Goal: Communication & Community: Share content

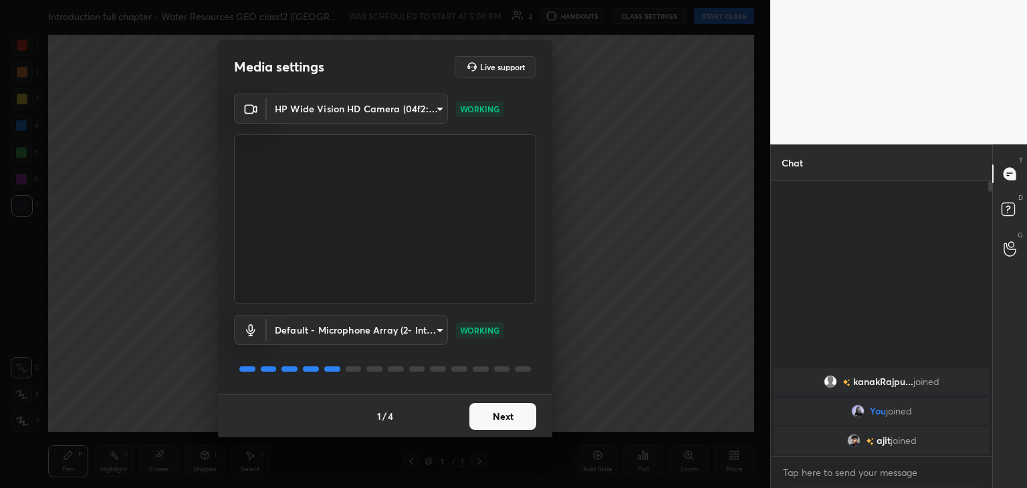
click at [514, 423] on button "Next" at bounding box center [502, 416] width 67 height 27
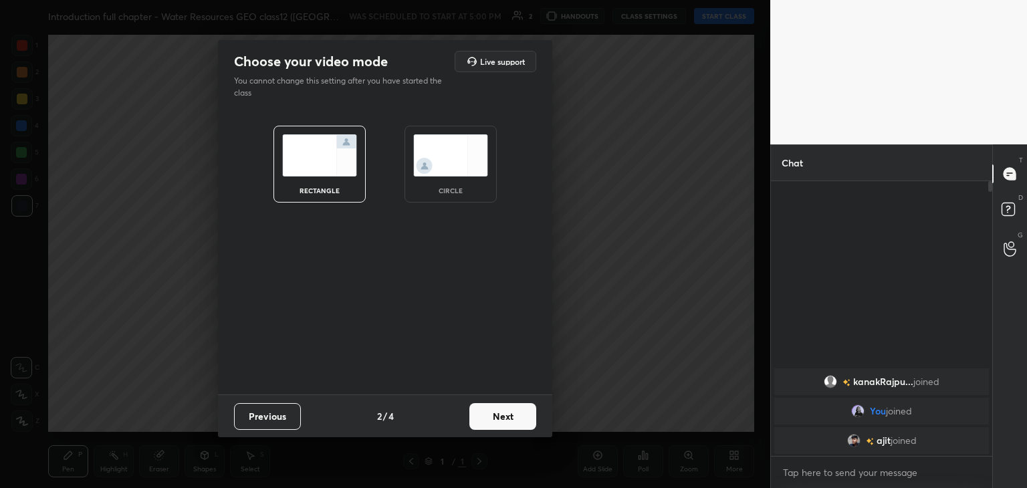
click at [462, 181] on div "circle" at bounding box center [451, 164] width 92 height 77
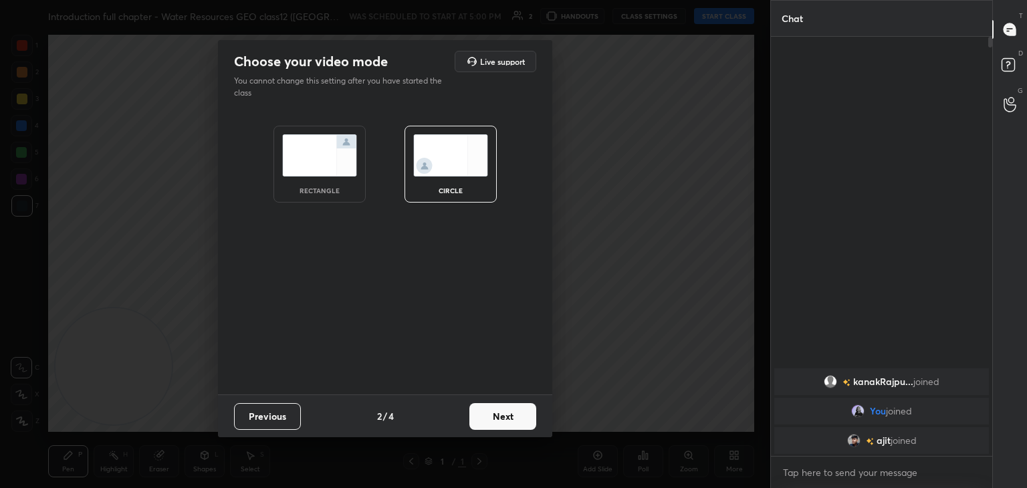
click at [491, 421] on button "Next" at bounding box center [502, 416] width 67 height 27
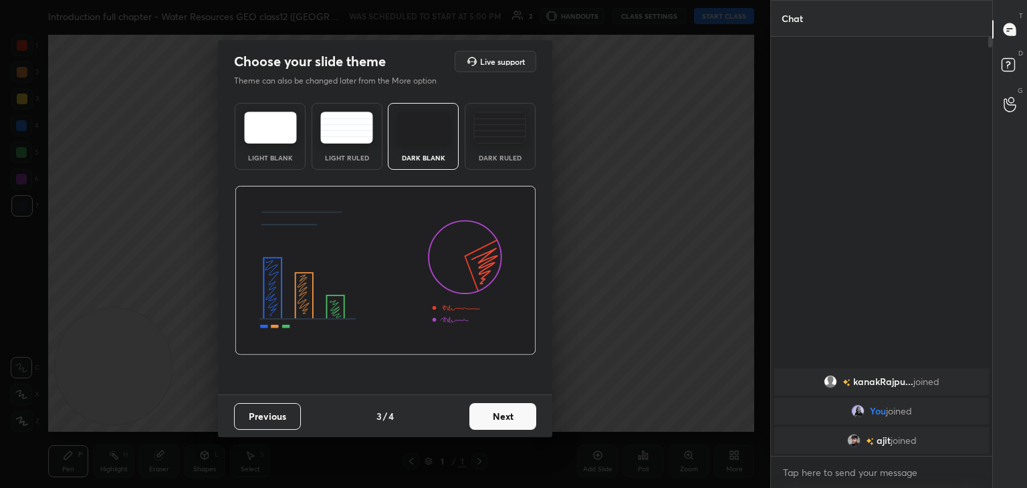
click at [491, 421] on button "Next" at bounding box center [502, 416] width 67 height 27
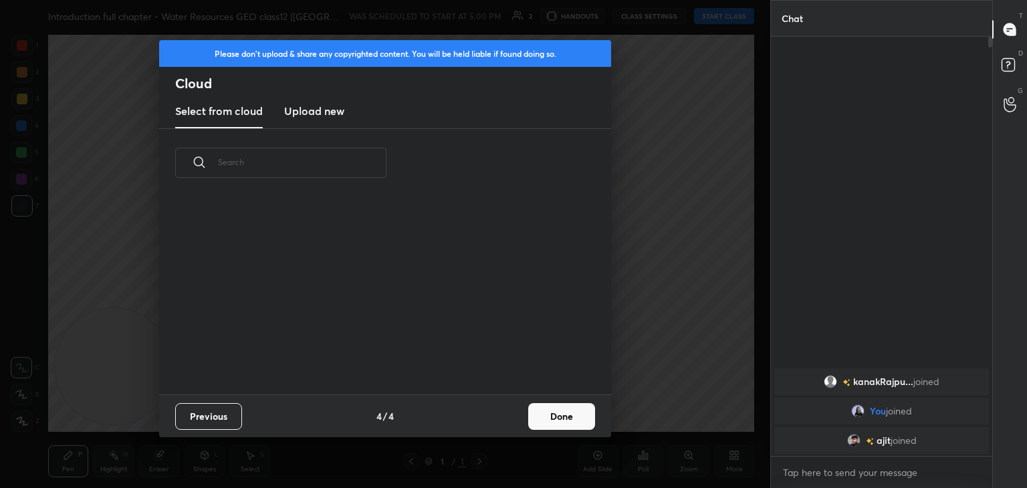
scroll to position [198, 429]
click at [578, 419] on button "Done" at bounding box center [561, 416] width 67 height 27
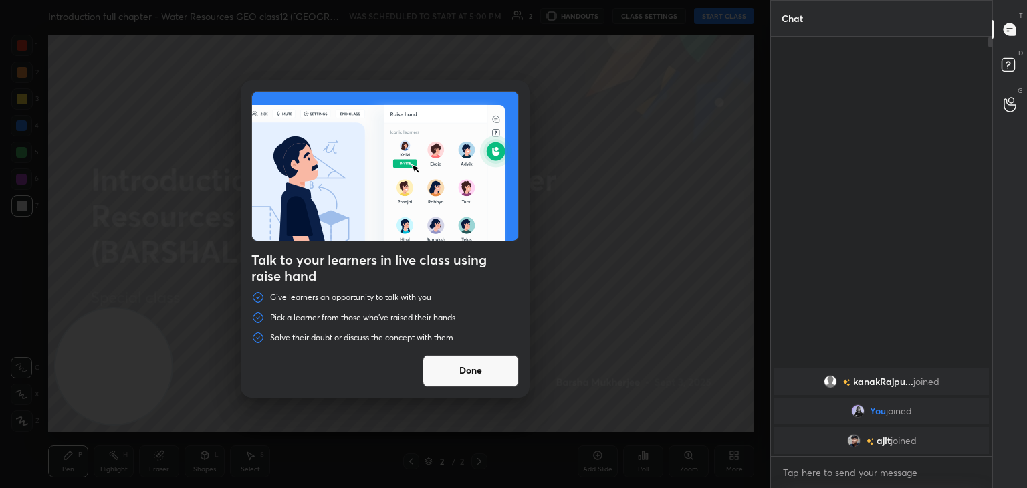
click at [465, 375] on button "Done" at bounding box center [471, 371] width 96 height 32
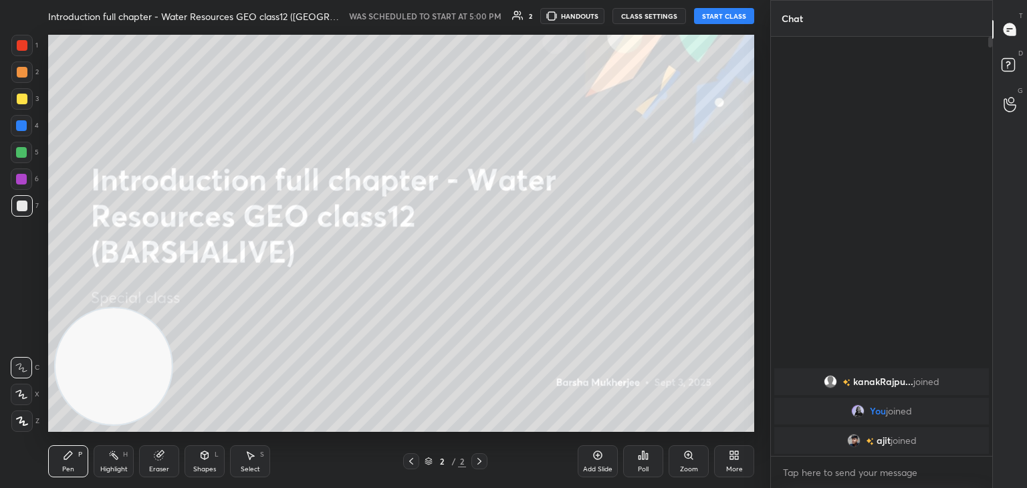
click at [732, 17] on button "START CLASS" at bounding box center [724, 16] width 60 height 16
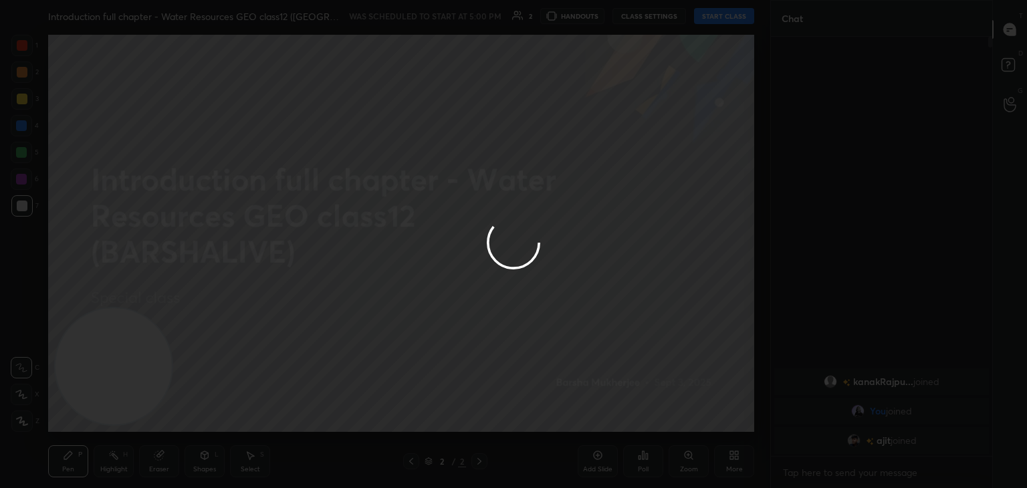
type textarea "x"
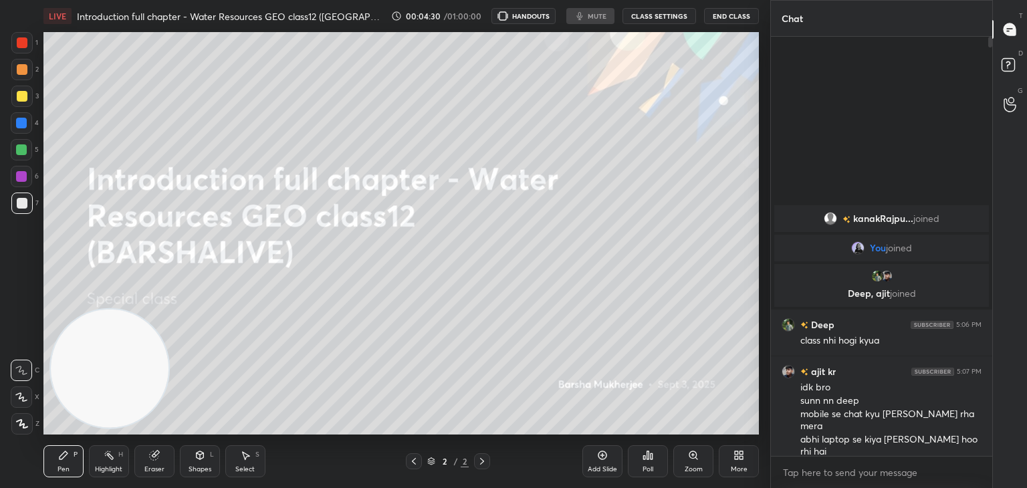
scroll to position [66464, 66150]
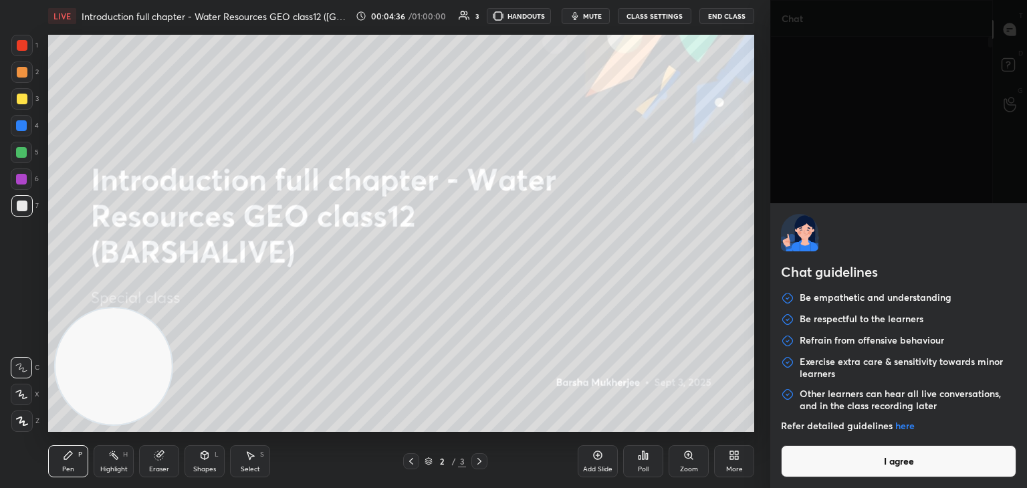
click at [854, 473] on body "1 2 3 4 5 6 7 C X Z C X Z E E Erase all H H LIVE Introduction full chapter - Wa…" at bounding box center [513, 244] width 1027 height 488
click at [854, 473] on button "I agree" at bounding box center [898, 461] width 235 height 32
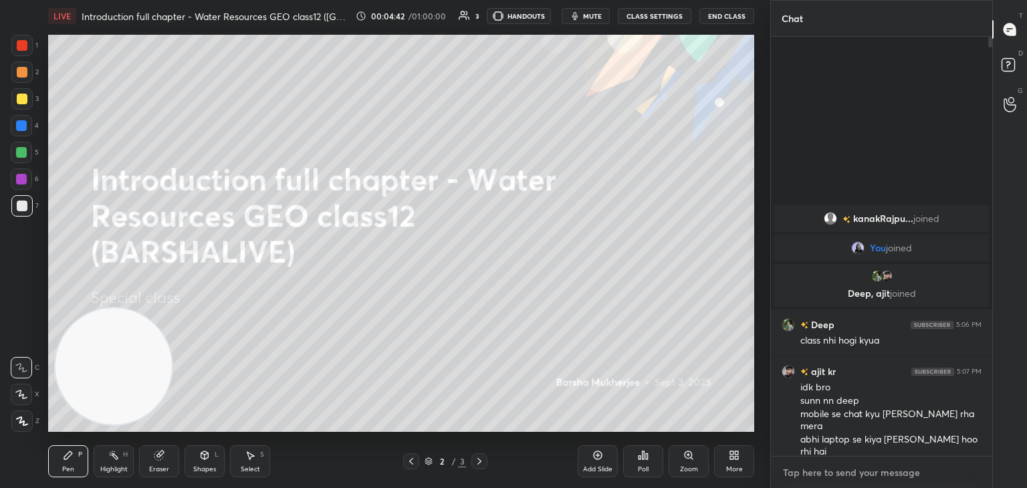
type textarea "x"
click at [818, 462] on textarea at bounding box center [882, 472] width 200 height 21
paste textarea "https://t.me/BARSHALIVE_GEO"
type textarea "https://t.me/BARSHALIVE_GEO"
type textarea "x"
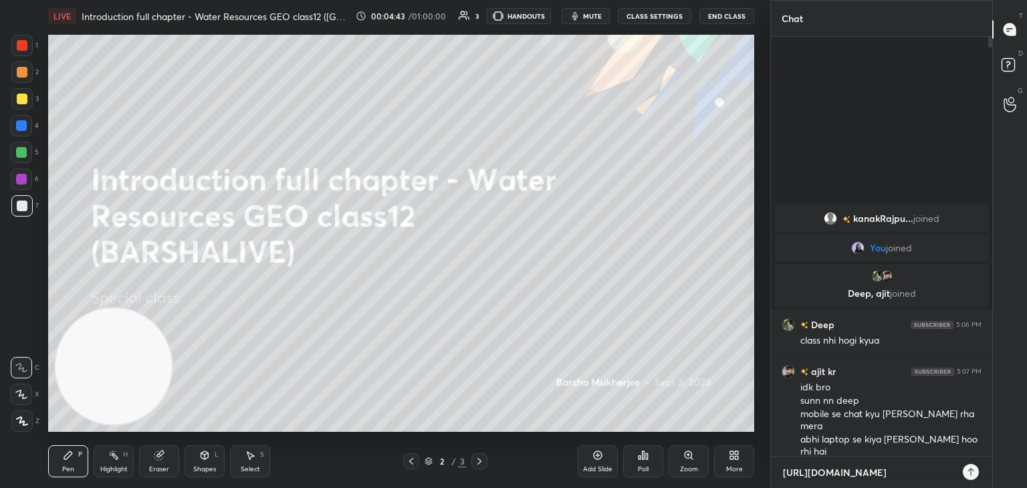
scroll to position [447, 217]
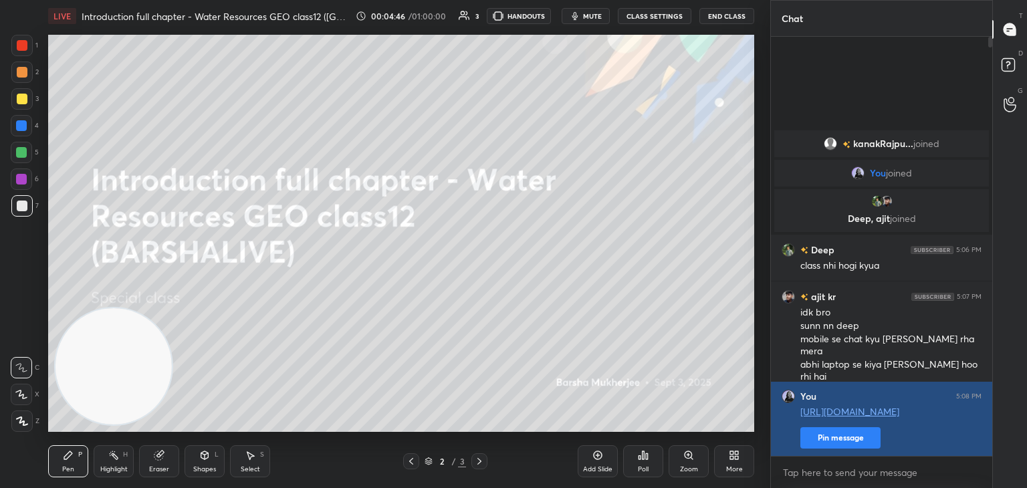
click at [836, 443] on button "Pin message" at bounding box center [840, 437] width 80 height 21
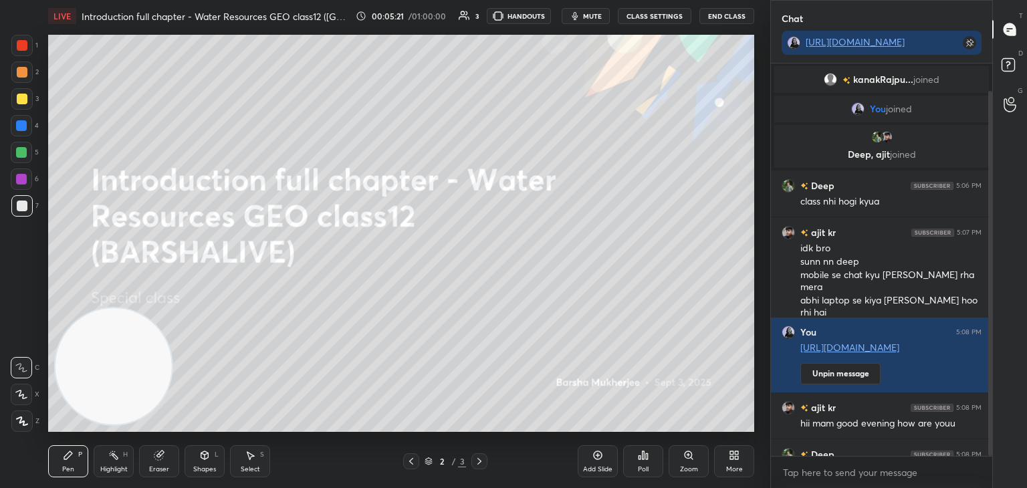
scroll to position [29, 0]
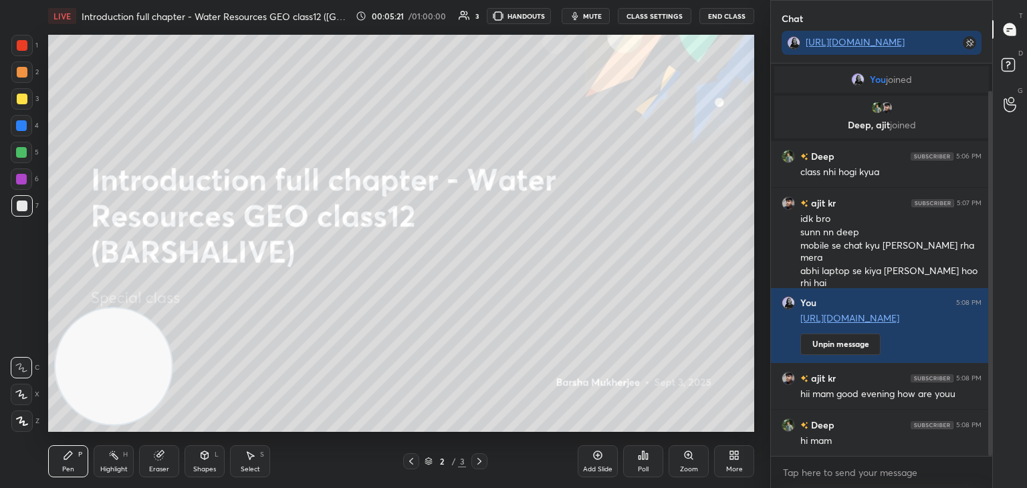
drag, startPoint x: 990, startPoint y: 295, endPoint x: 992, endPoint y: 427, distance: 132.4
click at [992, 427] on div "Chat https://t.me/BARSHALIVE_GEO kanakRajpu... joined You joined Deep, ajit joi…" at bounding box center [898, 244] width 257 height 488
click at [738, 453] on icon at bounding box center [736, 452] width 3 height 3
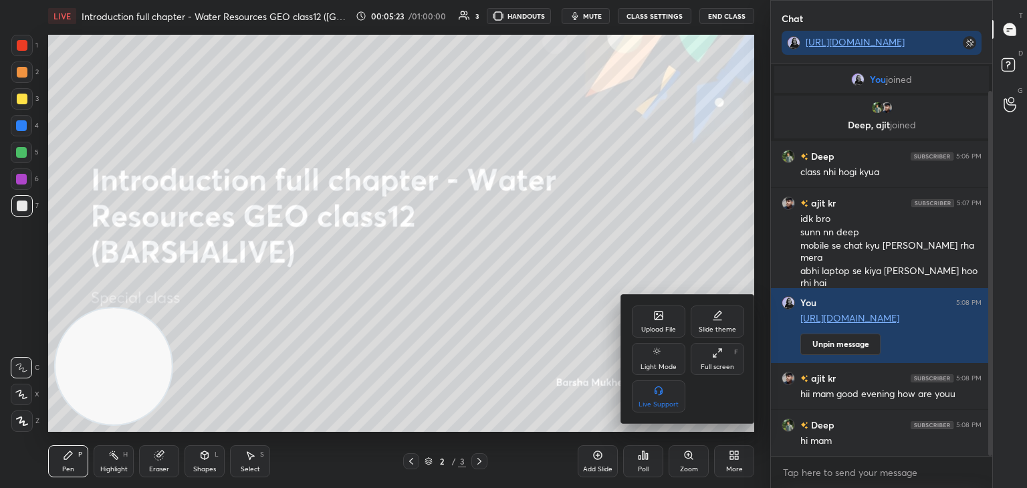
click at [659, 311] on icon at bounding box center [658, 315] width 11 height 11
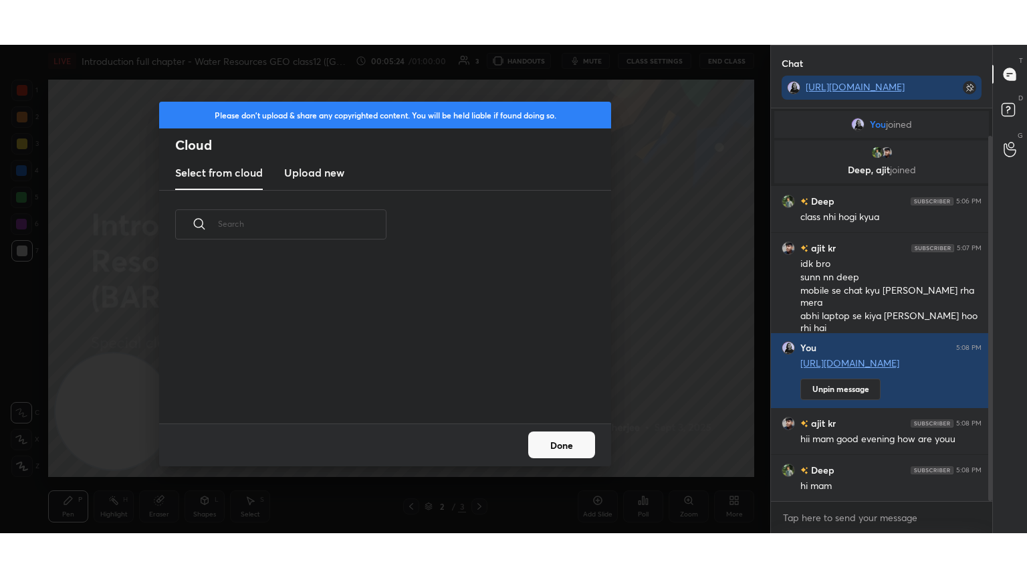
scroll to position [164, 429]
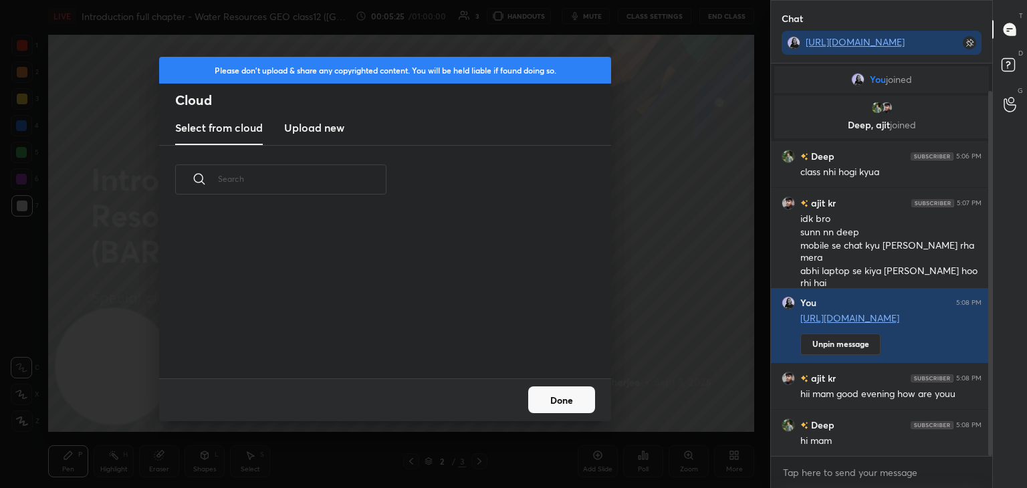
click at [335, 128] on h3 "Upload new" at bounding box center [314, 128] width 60 height 16
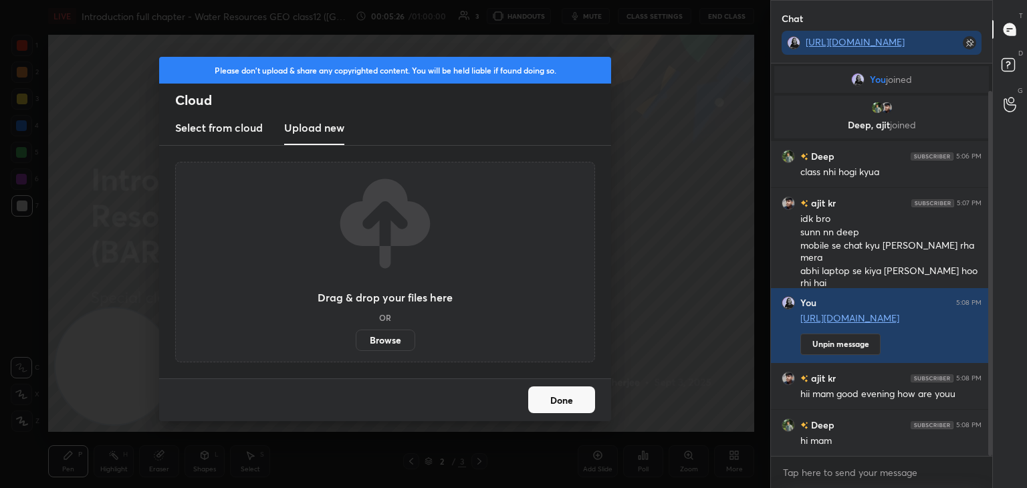
click at [383, 346] on label "Browse" at bounding box center [386, 340] width 60 height 21
click at [356, 346] on input "Browse" at bounding box center [356, 340] width 0 height 21
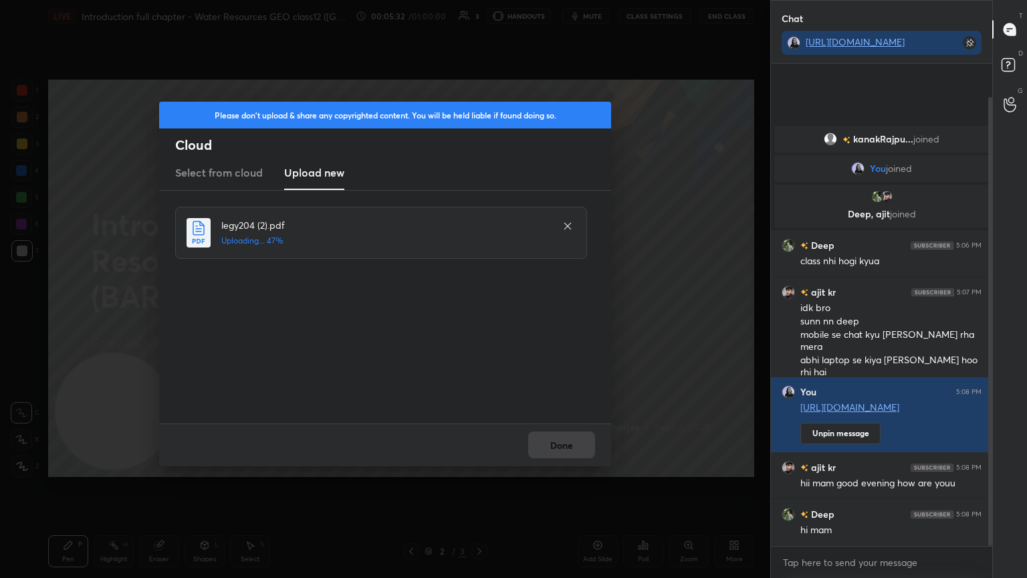
scroll to position [0, 0]
click at [577, 445] on button "Done" at bounding box center [561, 444] width 67 height 27
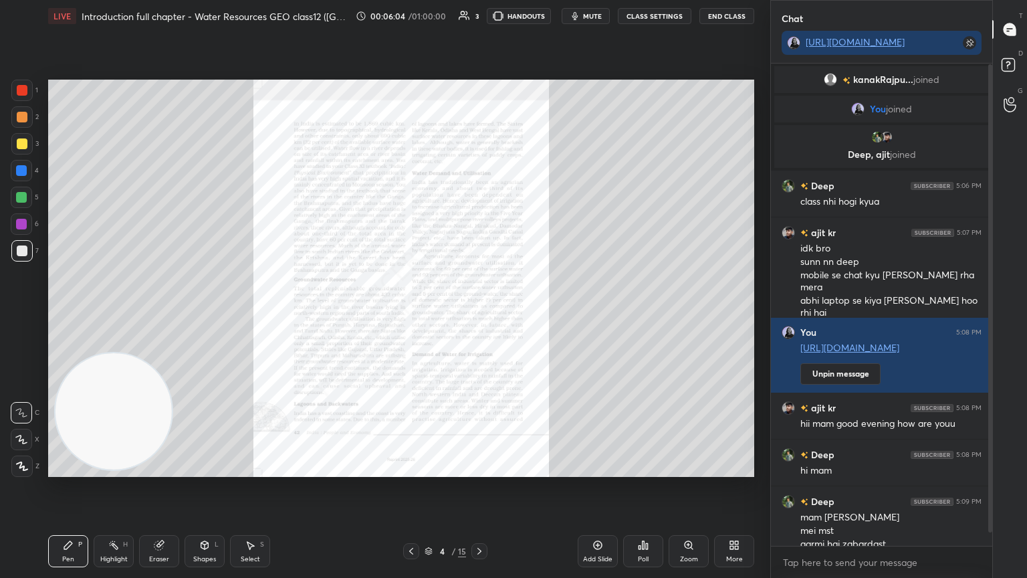
scroll to position [13, 0]
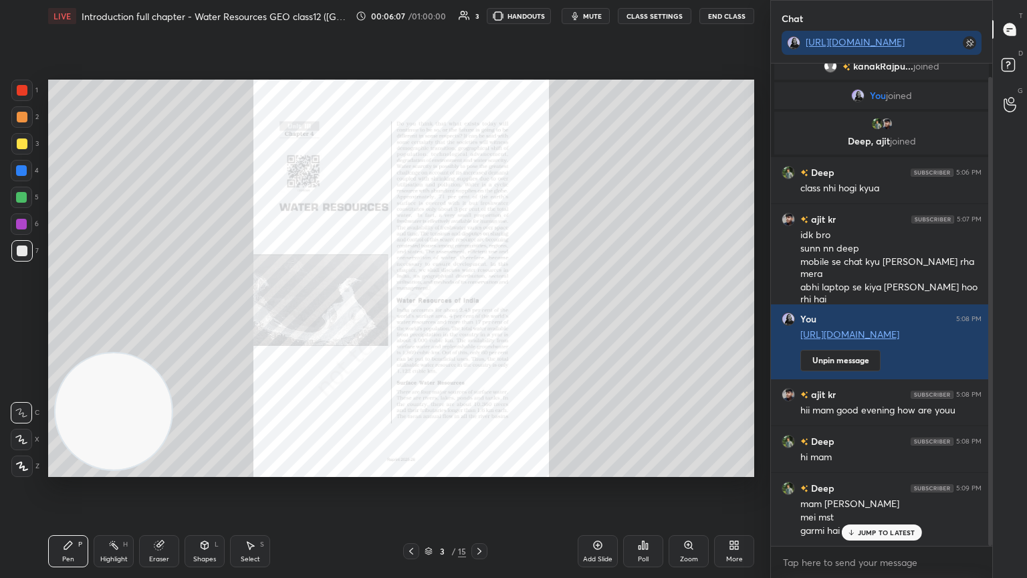
click at [880, 487] on p "JUMP TO LATEST" at bounding box center [887, 532] width 58 height 8
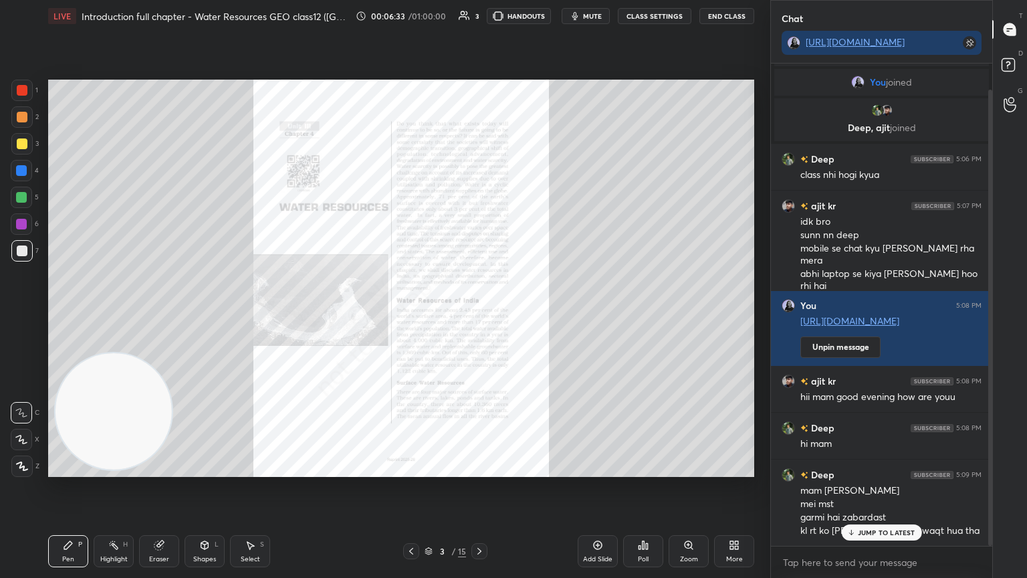
click at [880, 487] on p "JUMP TO LATEST" at bounding box center [887, 532] width 58 height 8
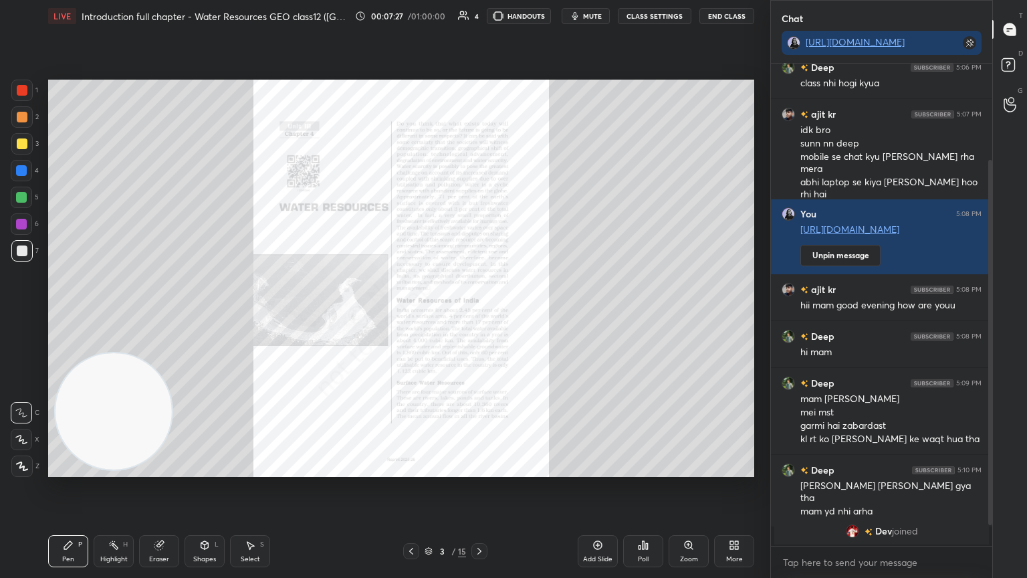
scroll to position [168, 0]
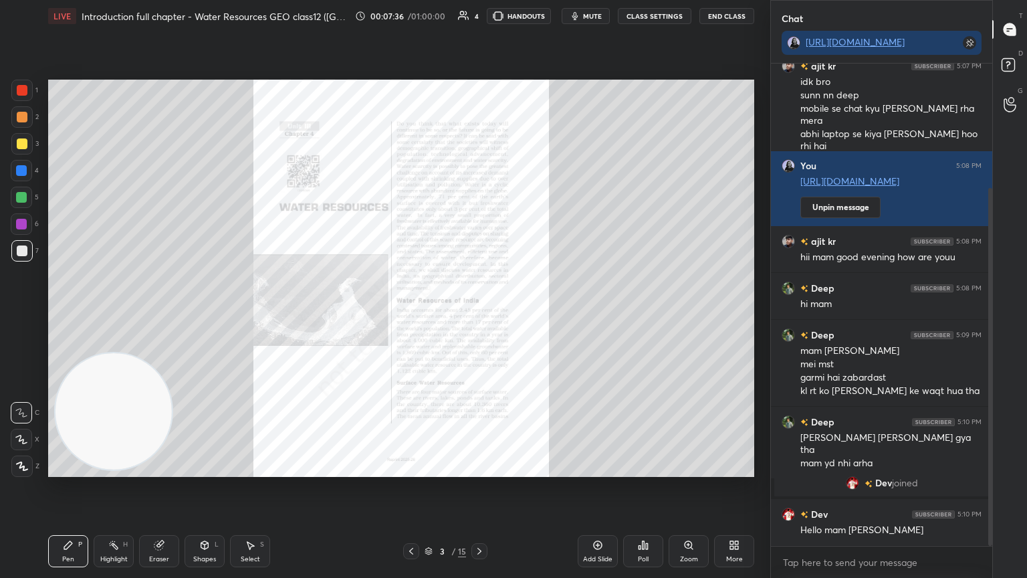
click at [685, 487] on div "Zoom" at bounding box center [689, 559] width 18 height 7
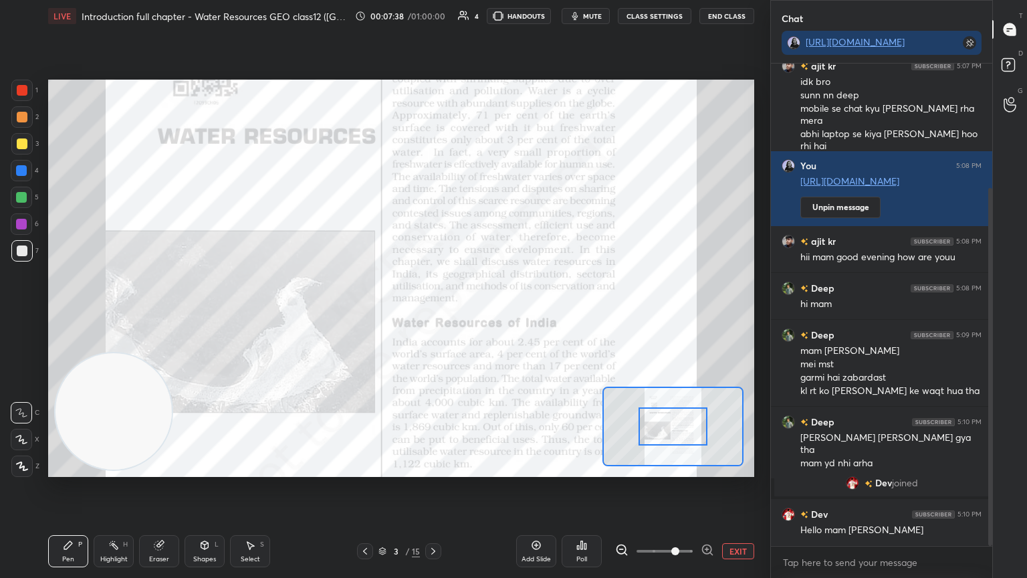
click at [675, 487] on span at bounding box center [665, 551] width 56 height 20
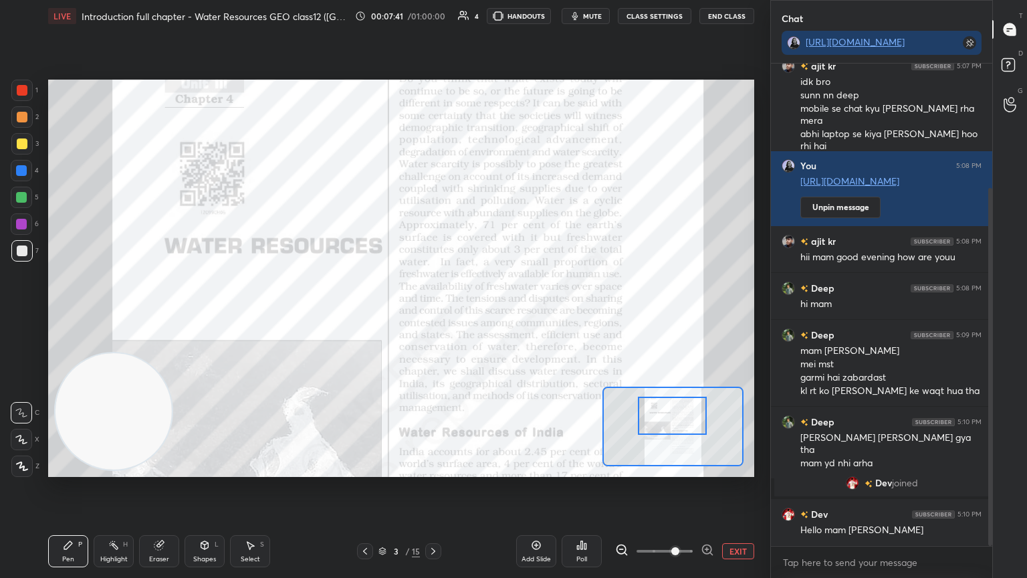
drag, startPoint x: 679, startPoint y: 435, endPoint x: 679, endPoint y: 425, distance: 10.7
click at [679, 425] on div at bounding box center [673, 416] width 70 height 38
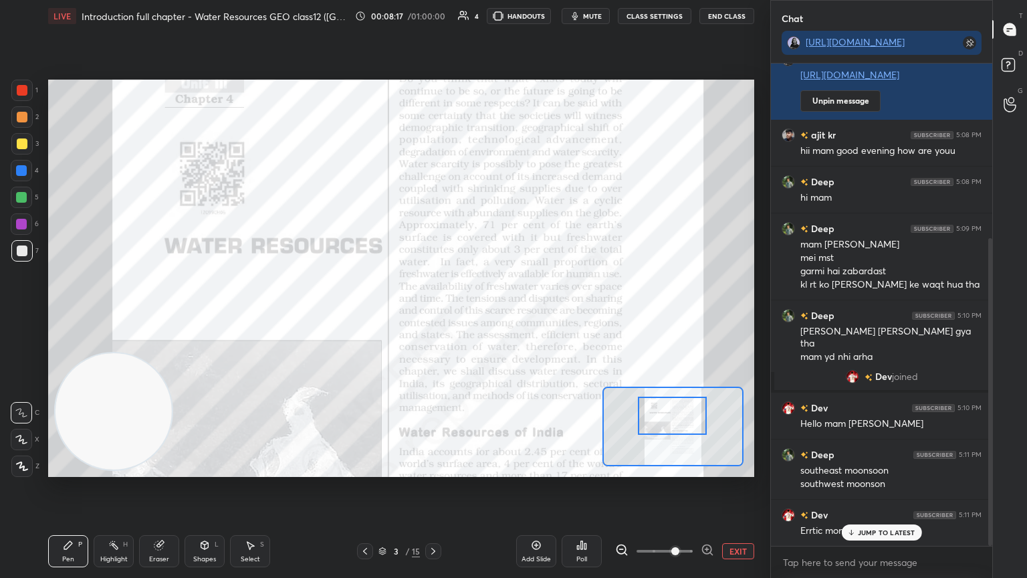
scroll to position [305, 0]
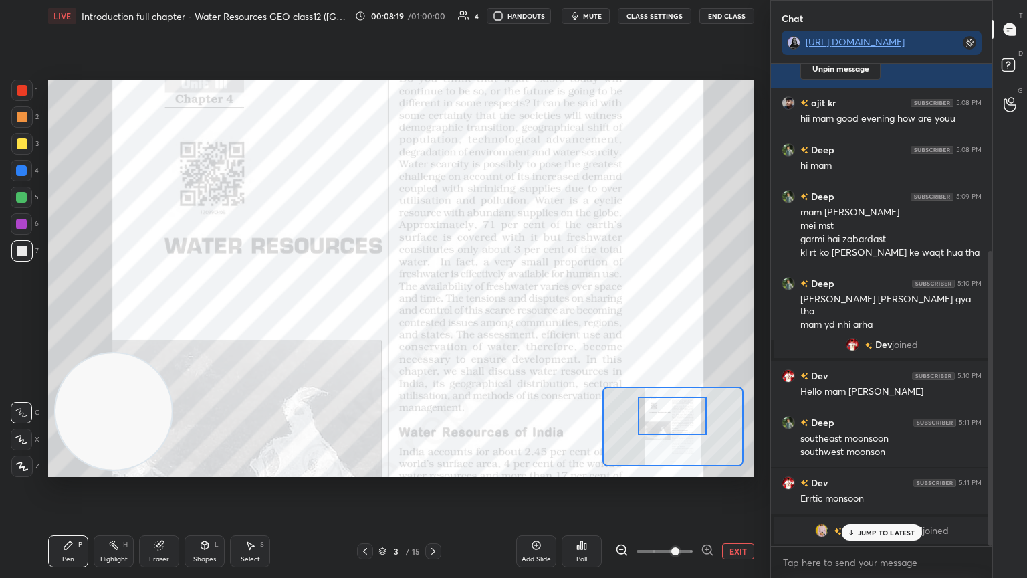
click at [885, 487] on p "JUMP TO LATEST" at bounding box center [887, 532] width 58 height 8
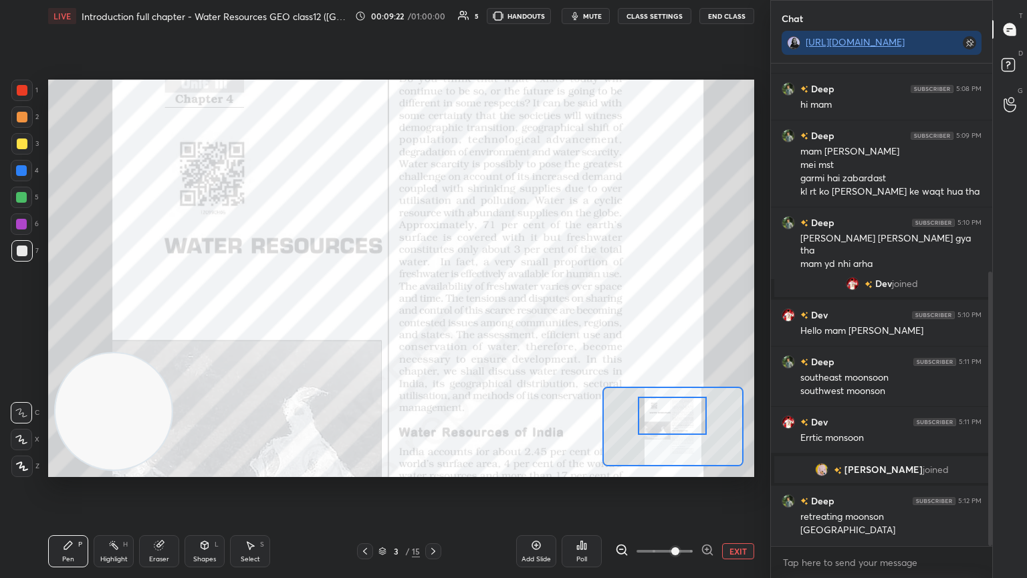
scroll to position [391, 0]
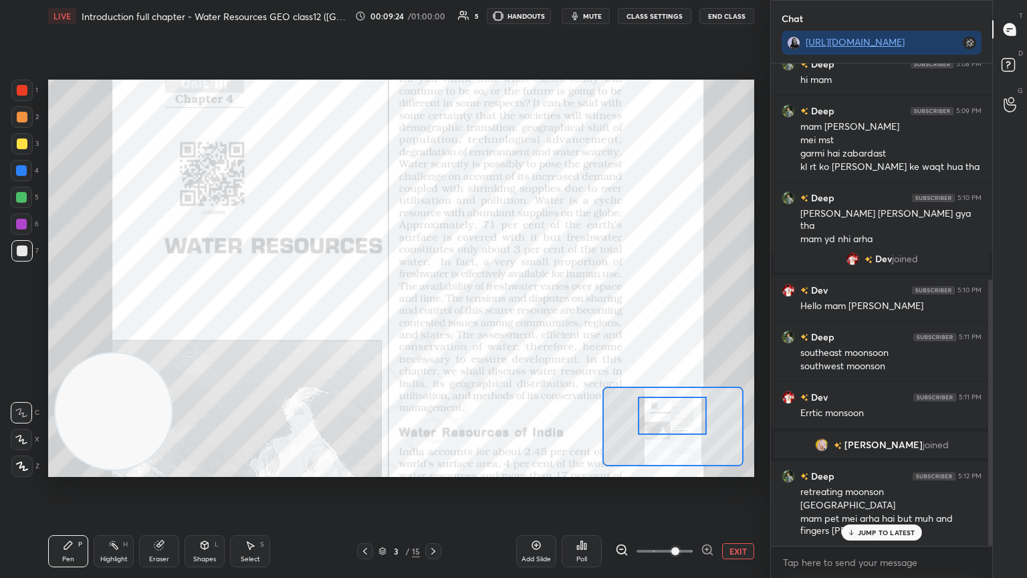
click at [885, 487] on p "JUMP TO LATEST" at bounding box center [887, 532] width 58 height 8
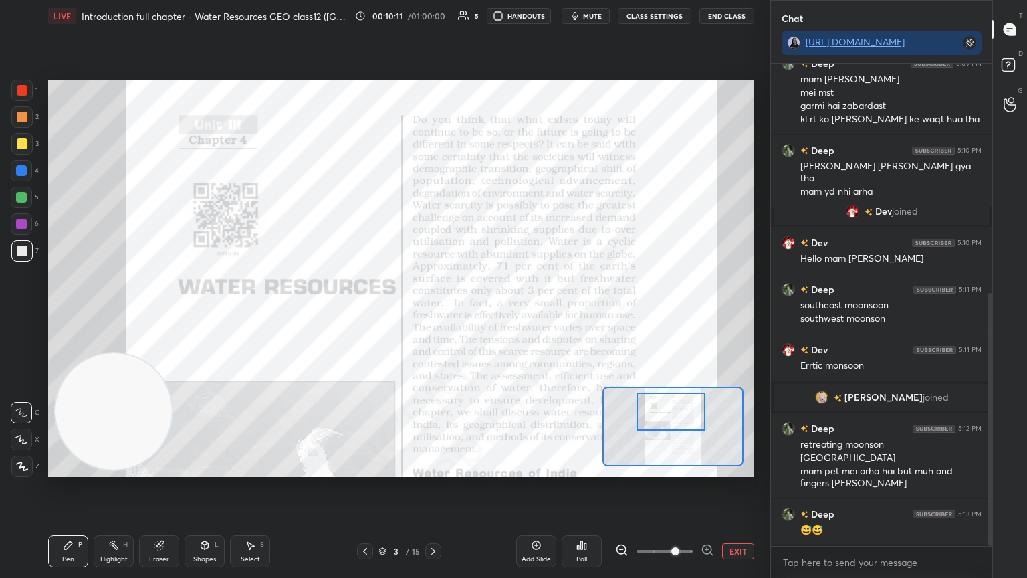
click at [671, 400] on div at bounding box center [672, 412] width 70 height 38
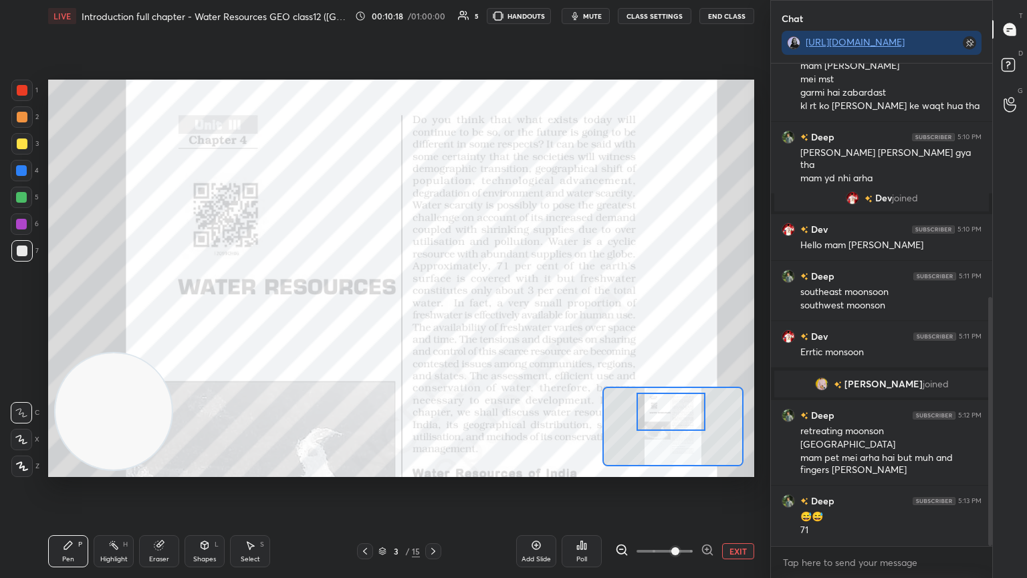
click at [36, 171] on div "4" at bounding box center [25, 170] width 28 height 21
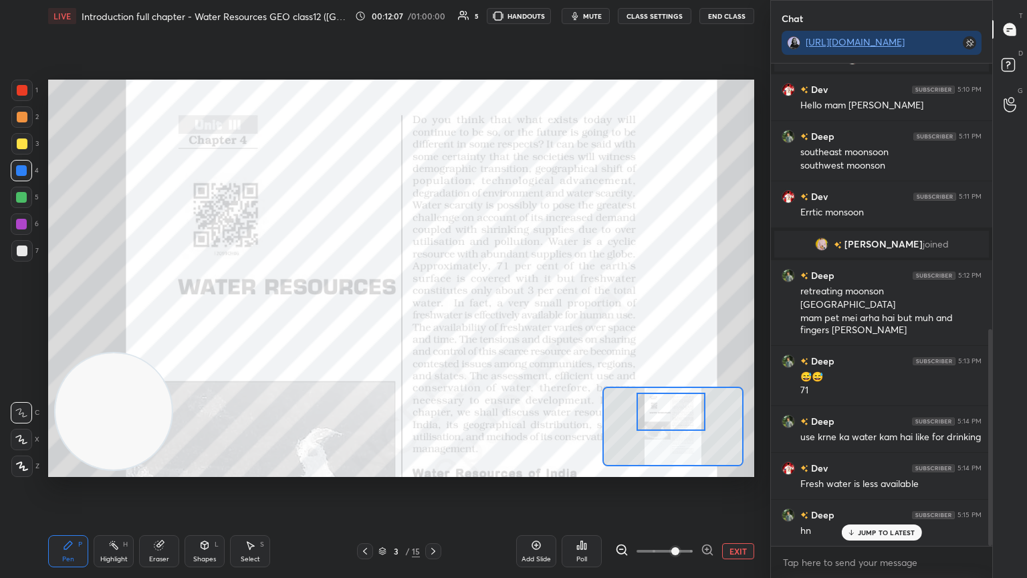
scroll to position [604, 0]
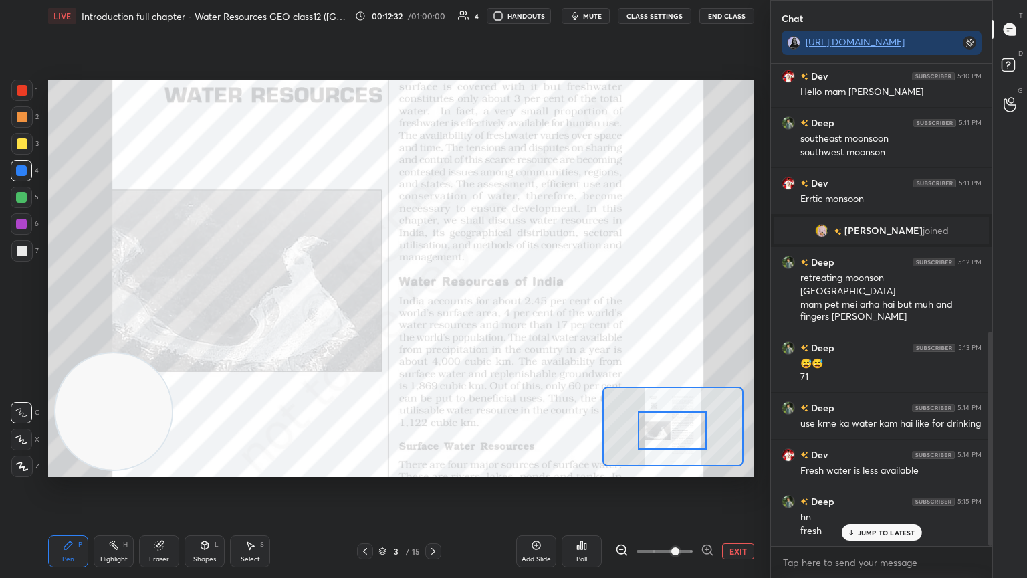
drag, startPoint x: 654, startPoint y: 401, endPoint x: 655, endPoint y: 420, distance: 18.8
click at [655, 420] on div at bounding box center [673, 430] width 70 height 38
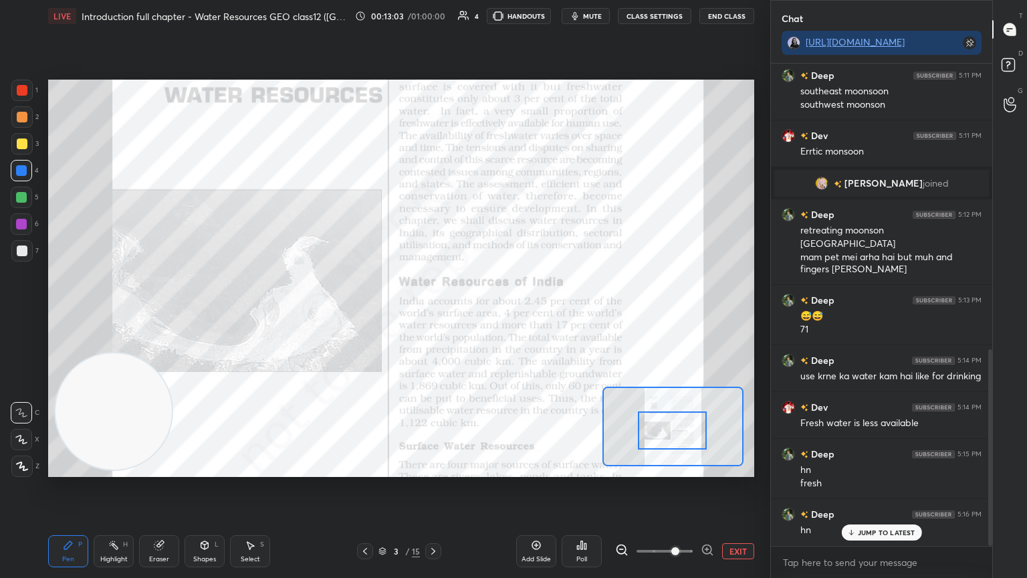
scroll to position [698, 0]
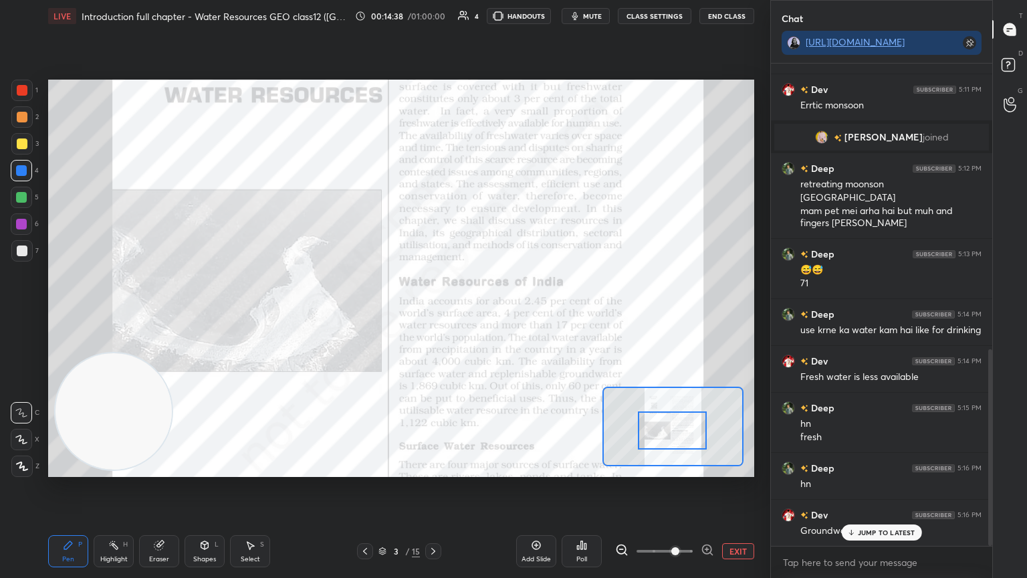
click at [859, 487] on p "JUMP TO LATEST" at bounding box center [887, 532] width 58 height 8
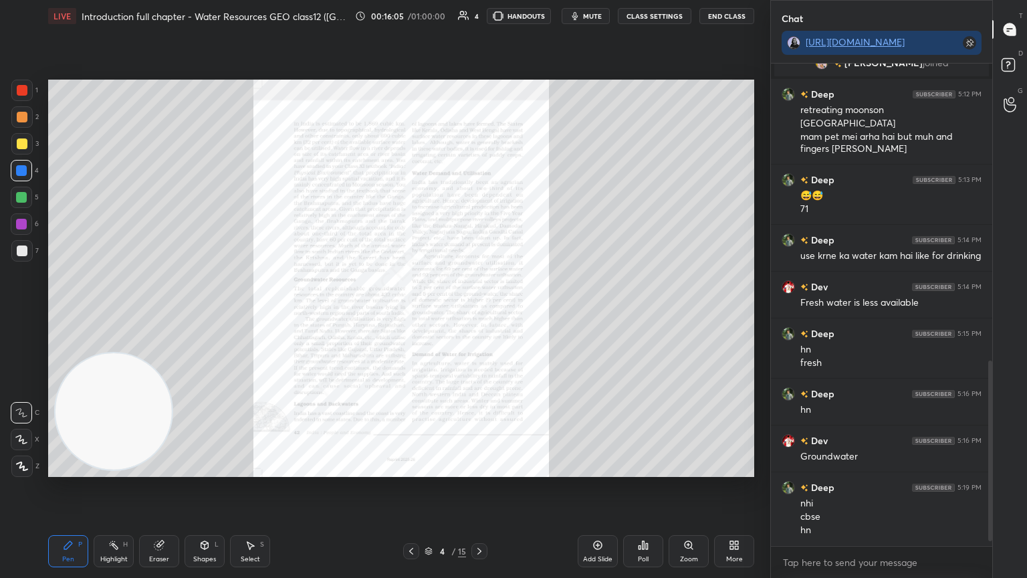
scroll to position [818, 0]
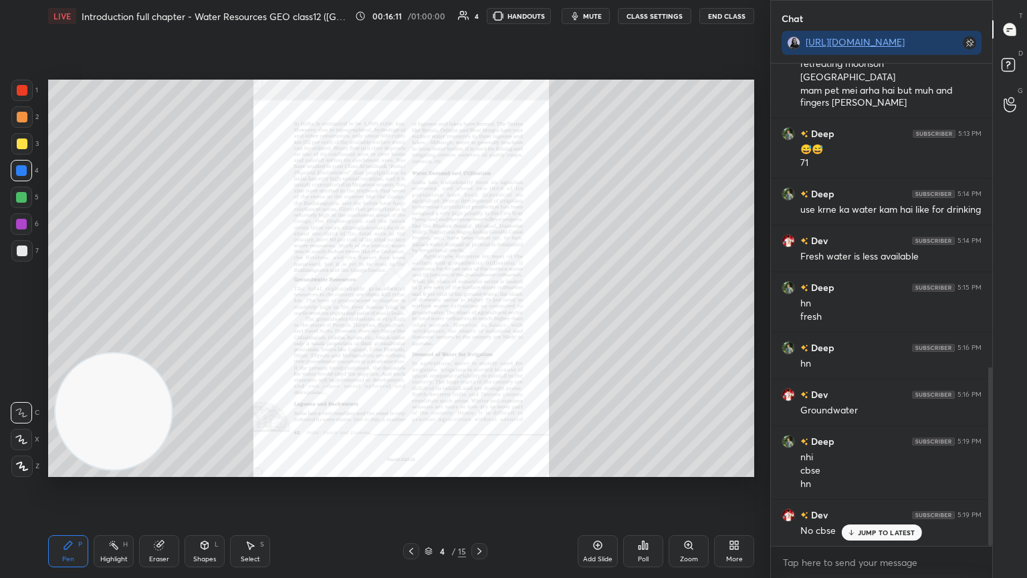
click at [593, 15] on span "mute" at bounding box center [592, 15] width 19 height 9
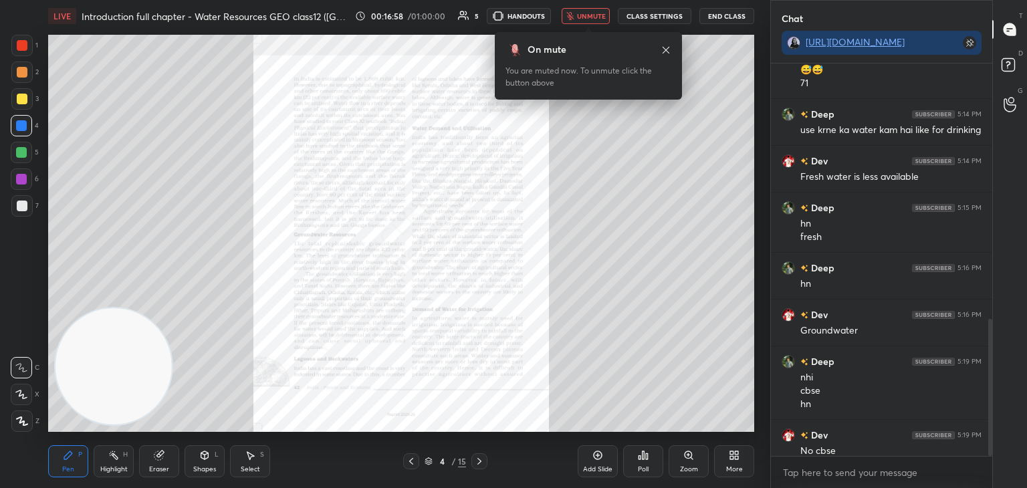
scroll to position [66464, 66150]
type textarea "x"
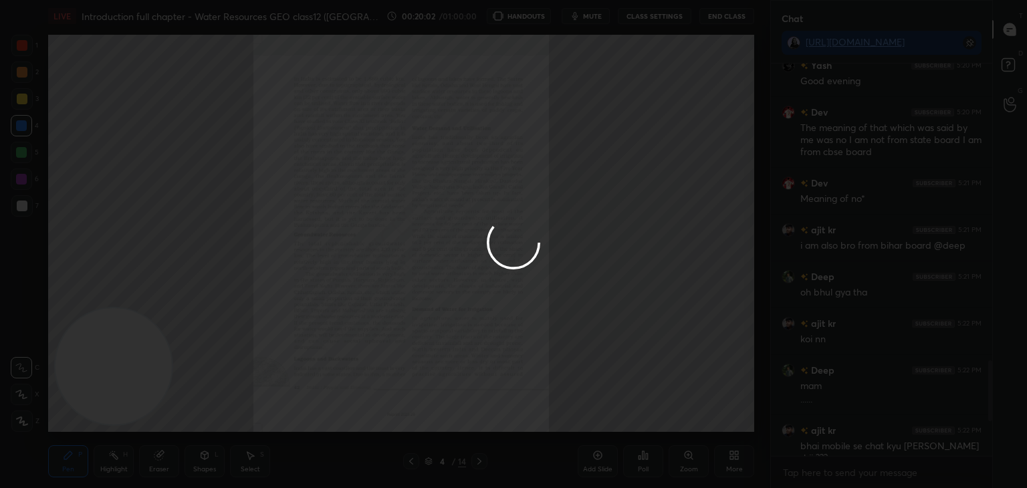
drag, startPoint x: 992, startPoint y: 392, endPoint x: 990, endPoint y: 405, distance: 12.9
click at [990, 405] on div at bounding box center [513, 244] width 1027 height 488
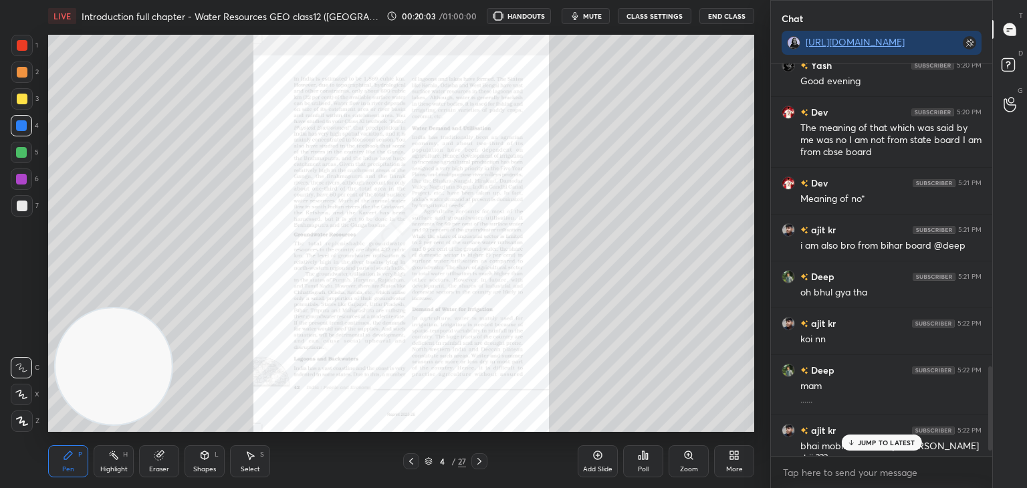
scroll to position [1432, 0]
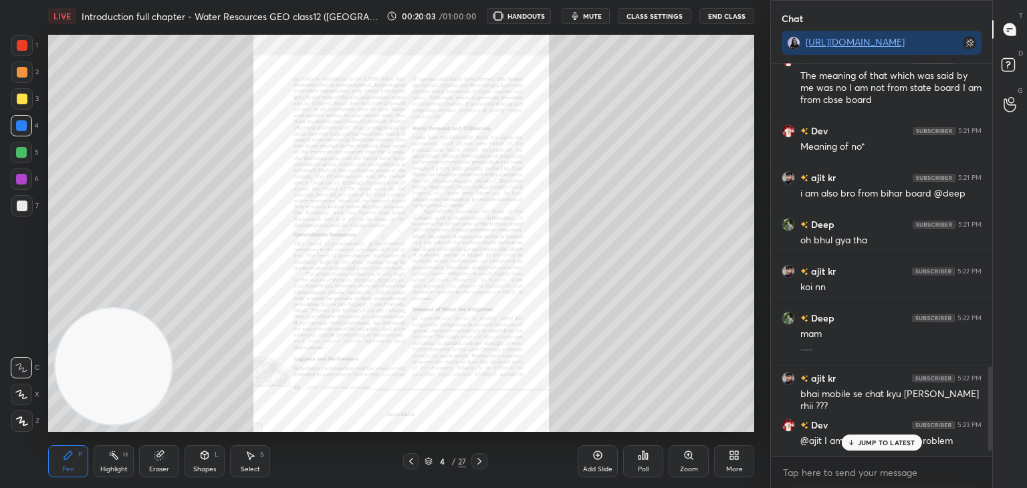
drag, startPoint x: 990, startPoint y: 405, endPoint x: 992, endPoint y: 437, distance: 32.9
click at [992, 437] on div "Chat https://t.me/BARSHALIVE_GEO Deep 5:20 PM mute mam Yash 5:20 PM Good evenin…" at bounding box center [898, 244] width 257 height 488
click at [892, 457] on div "x" at bounding box center [881, 472] width 221 height 31
type textarea "x"
type textarea "a"
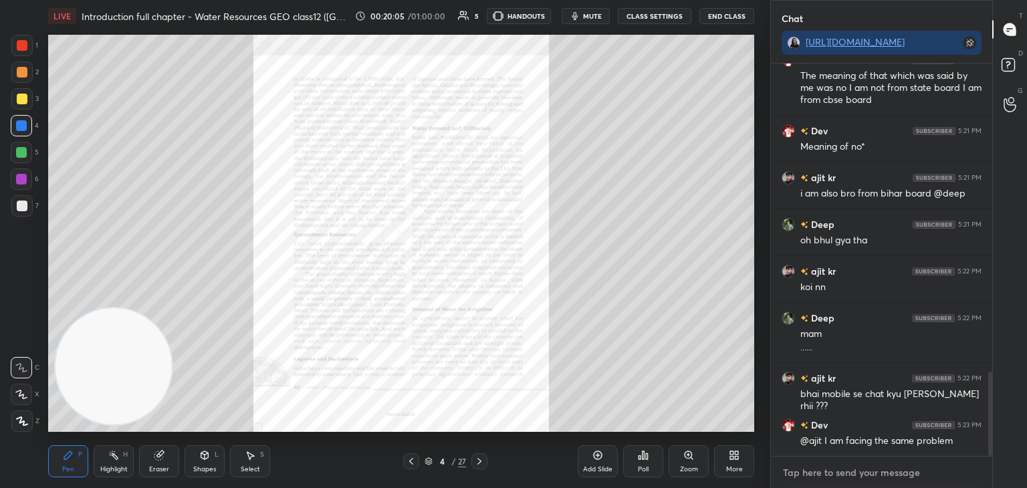
type textarea "x"
type textarea "av"
type textarea "x"
type textarea "av?"
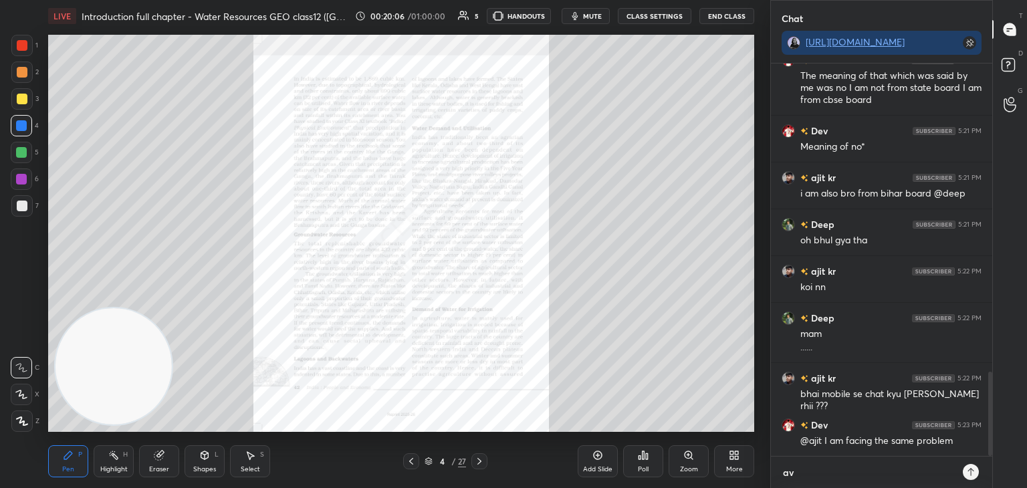
type textarea "x"
type textarea "av??"
type textarea "x"
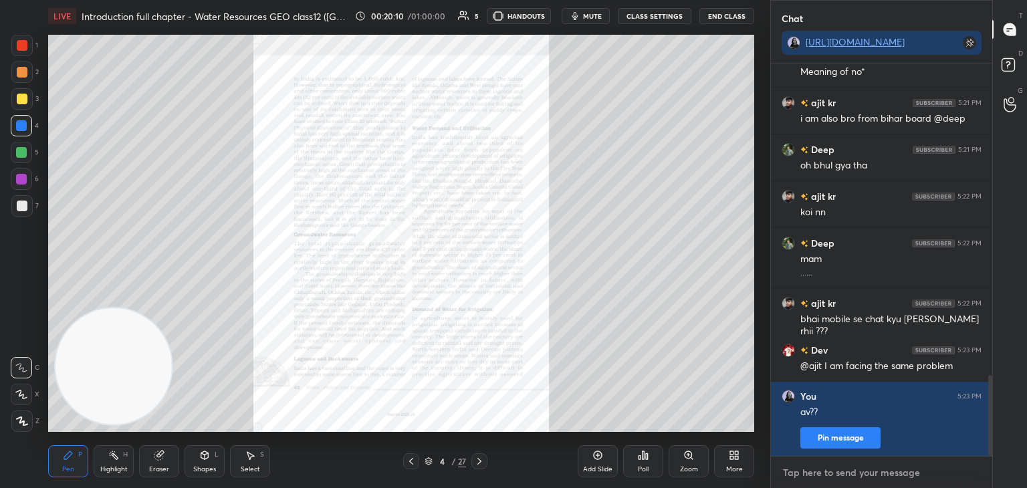
type textarea "f"
type textarea "x"
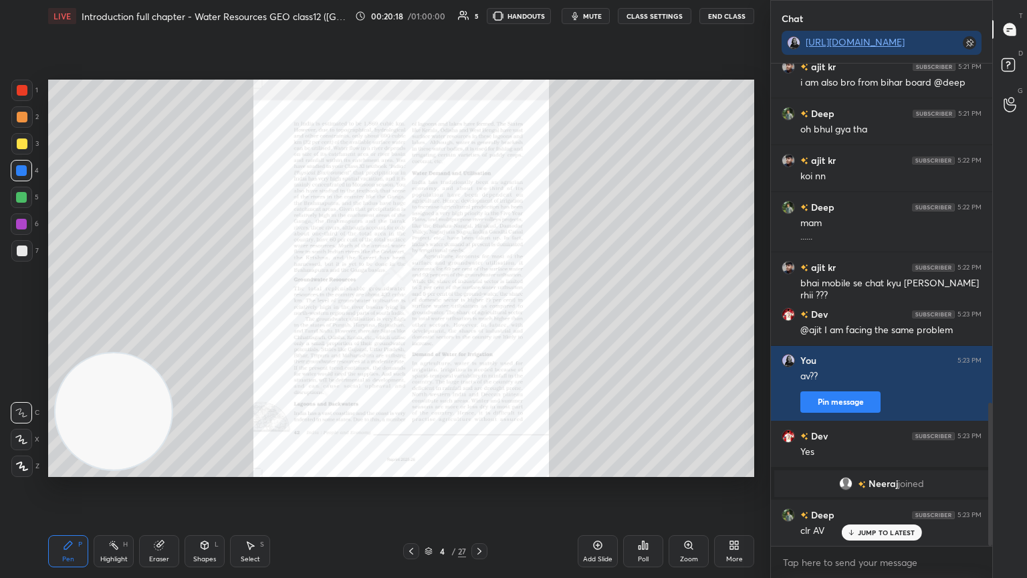
click at [899, 487] on p "JUMP TO LATEST" at bounding box center [887, 532] width 58 height 8
click at [899, 487] on div "clr AV" at bounding box center [890, 530] width 181 height 13
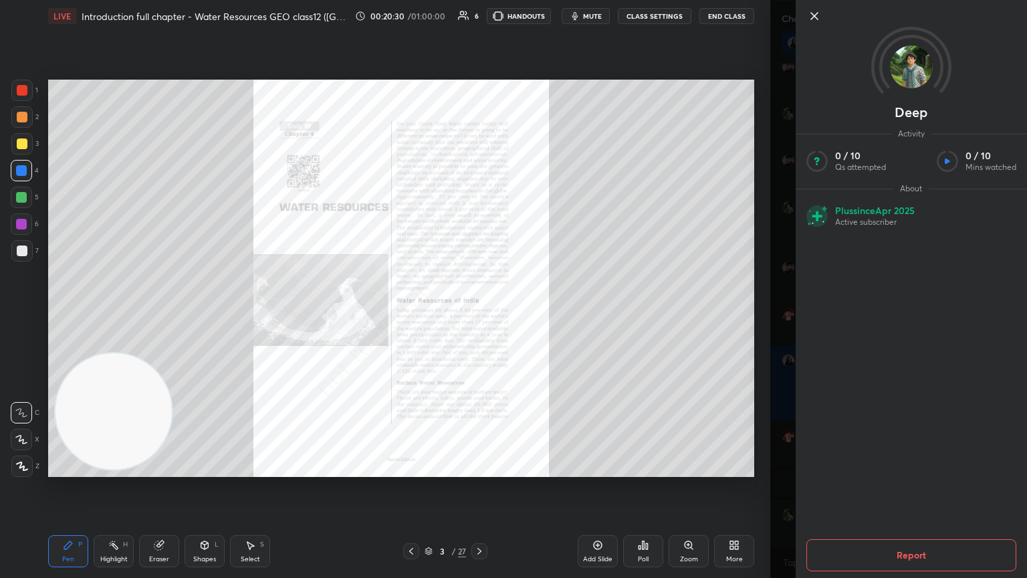
click at [819, 15] on icon at bounding box center [814, 16] width 16 height 16
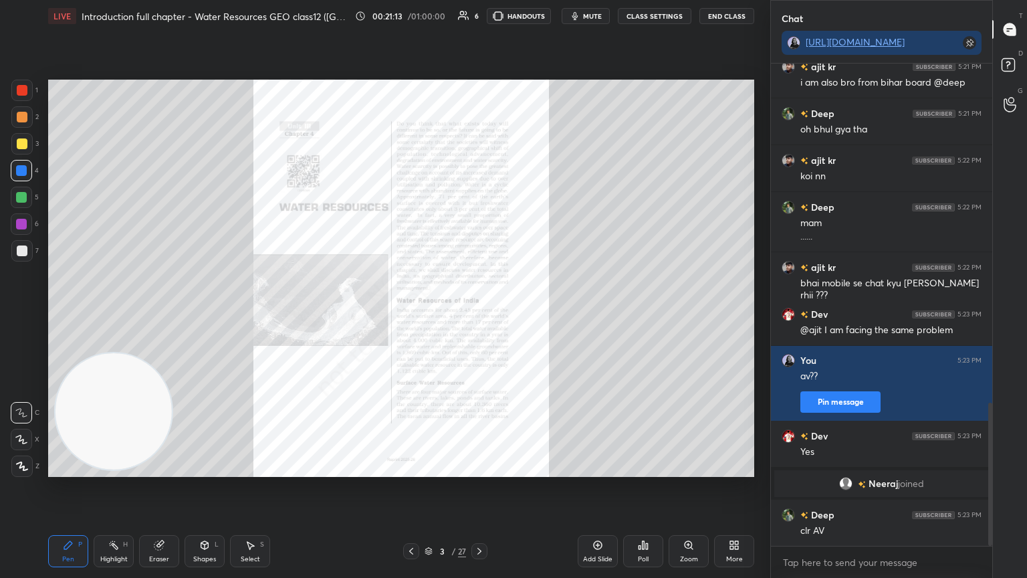
click at [684, 487] on div "Zoom" at bounding box center [689, 559] width 18 height 7
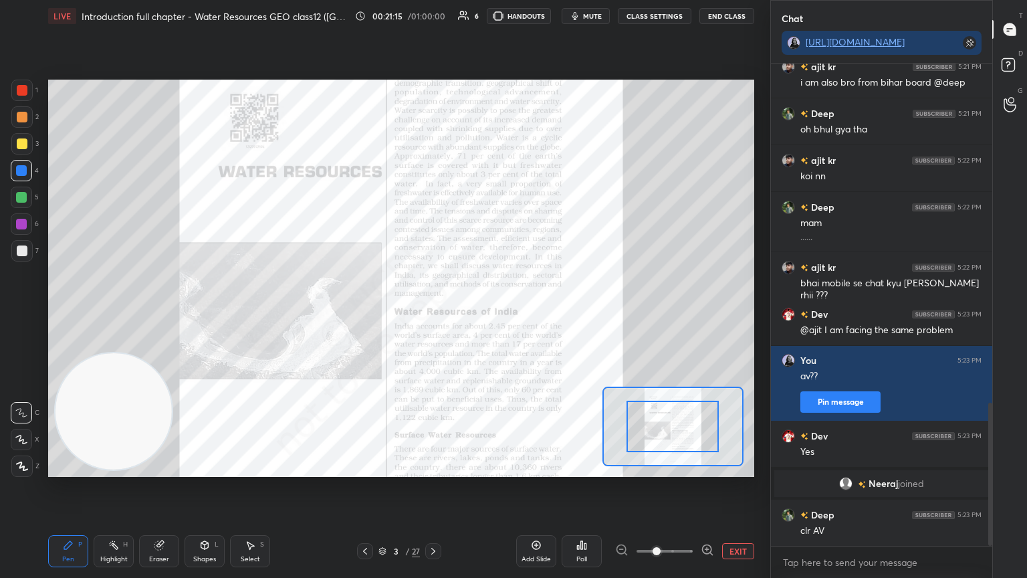
click at [676, 487] on span at bounding box center [665, 551] width 56 height 20
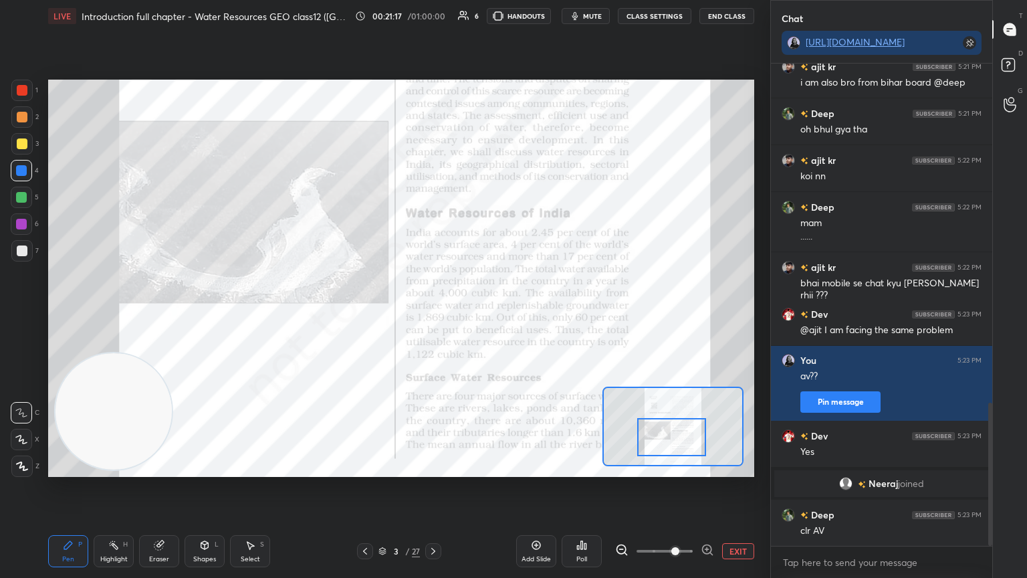
drag, startPoint x: 666, startPoint y: 428, endPoint x: 664, endPoint y: 439, distance: 11.5
click at [664, 439] on div at bounding box center [672, 437] width 70 height 38
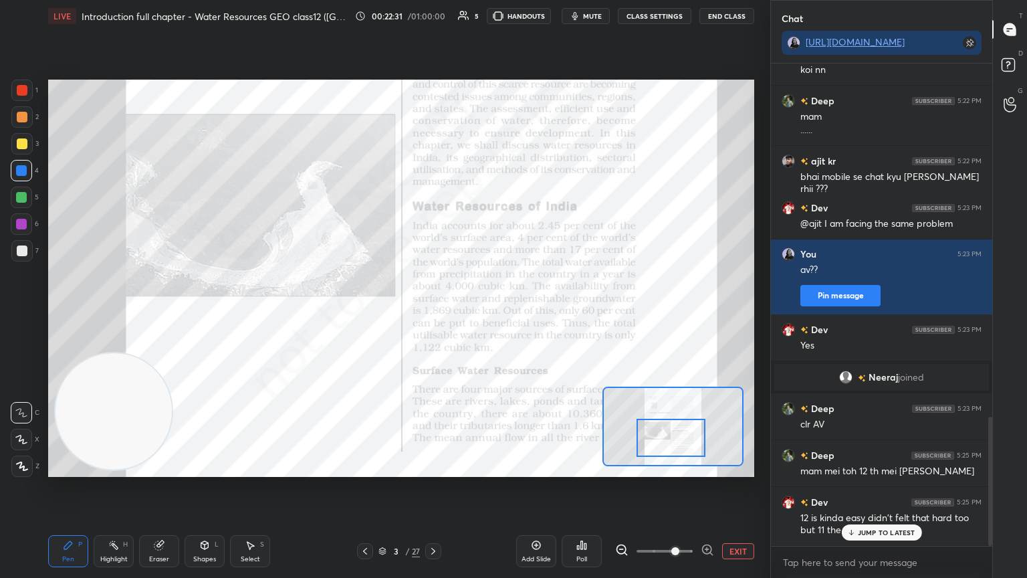
scroll to position [1321, 0]
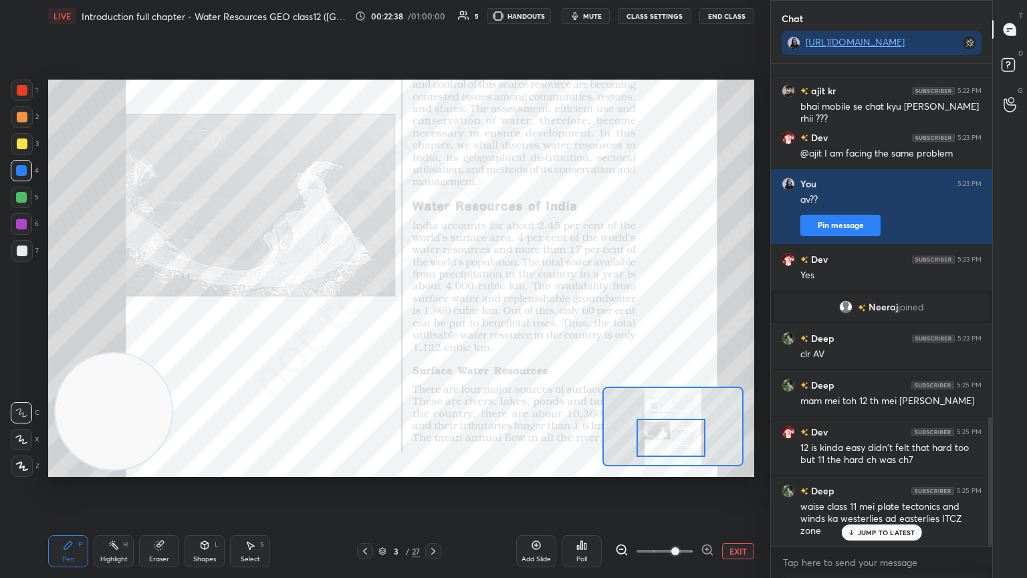
click at [887, 487] on p "JUMP TO LATEST" at bounding box center [887, 532] width 58 height 8
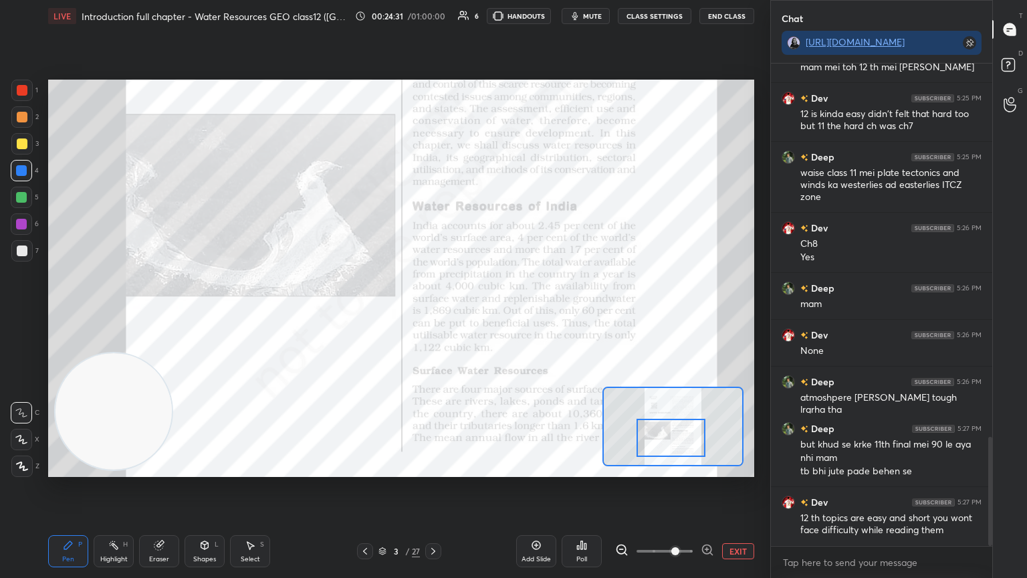
scroll to position [1701, 0]
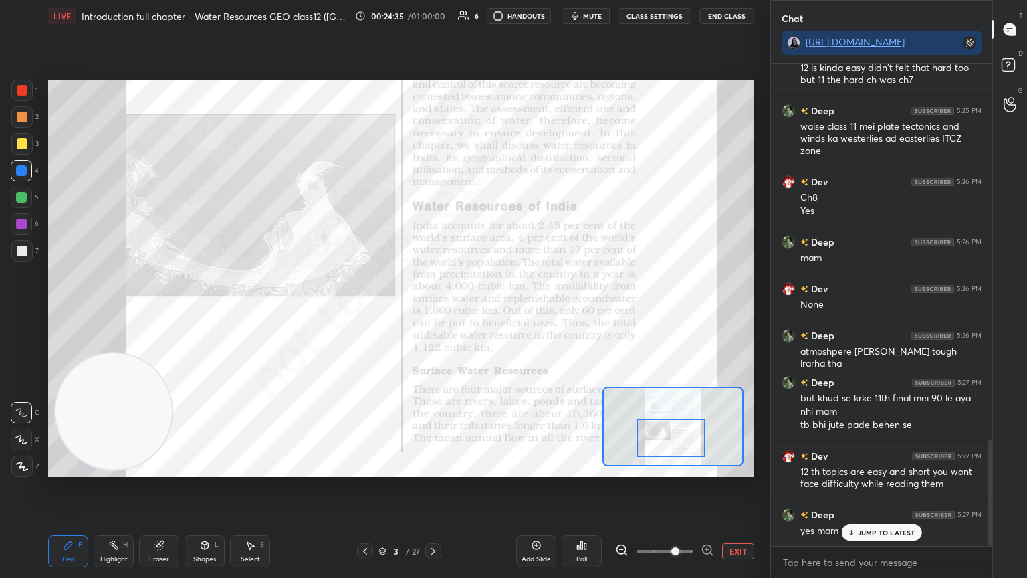
click at [895, 487] on p "JUMP TO LATEST" at bounding box center [887, 532] width 58 height 8
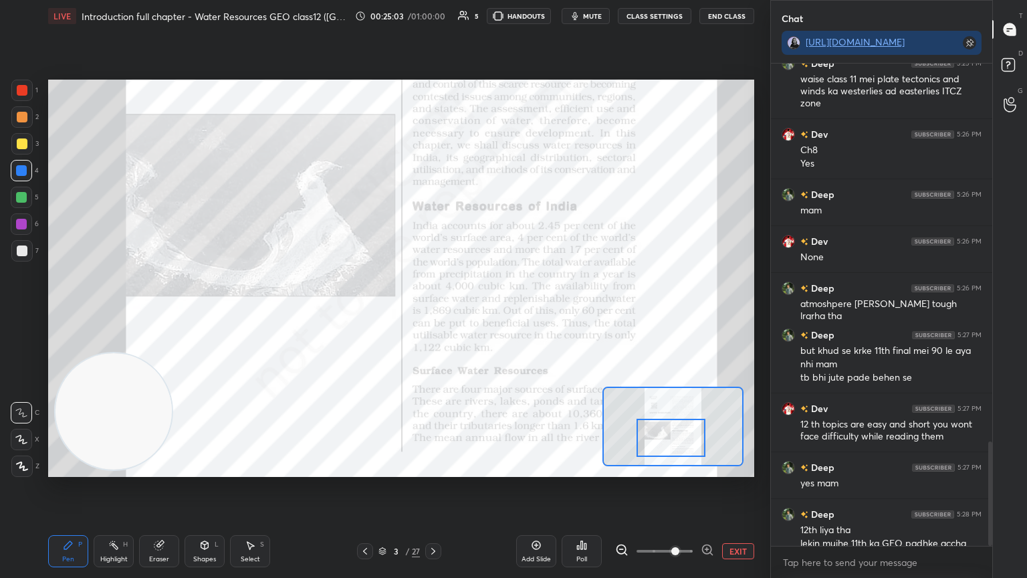
scroll to position [1773, 0]
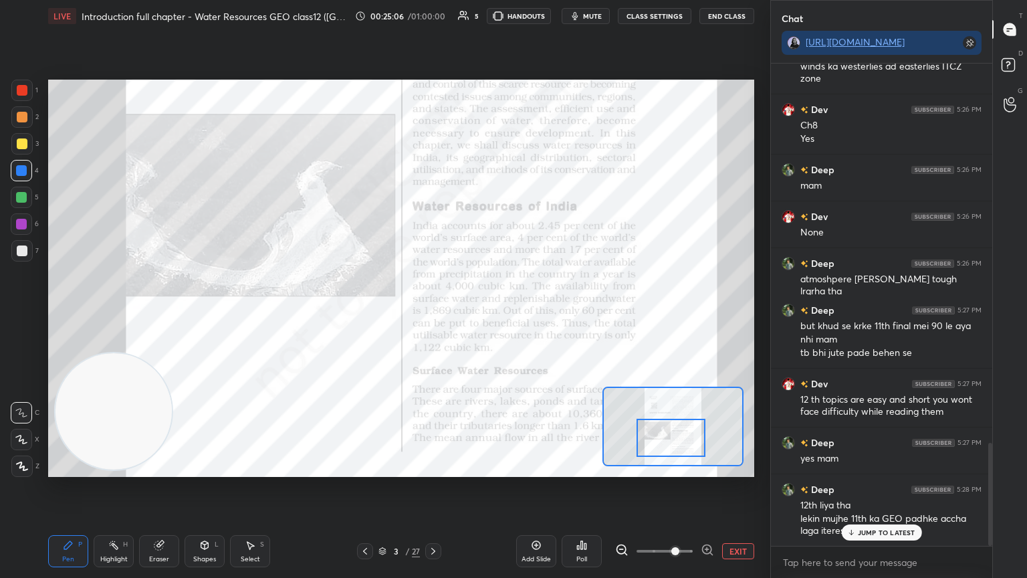
click at [895, 487] on p "JUMP TO LATEST" at bounding box center [887, 532] width 58 height 8
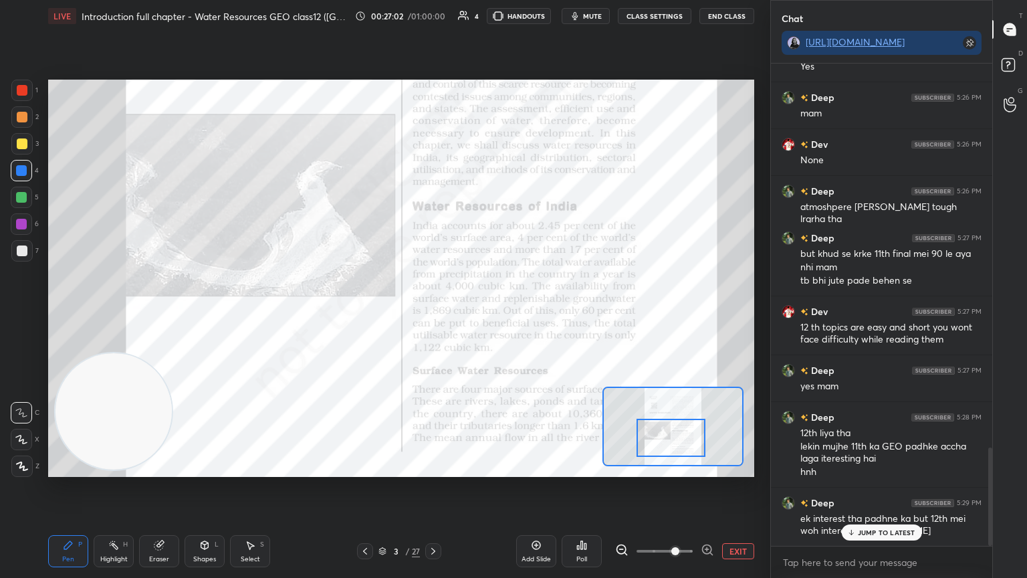
scroll to position [1878, 0]
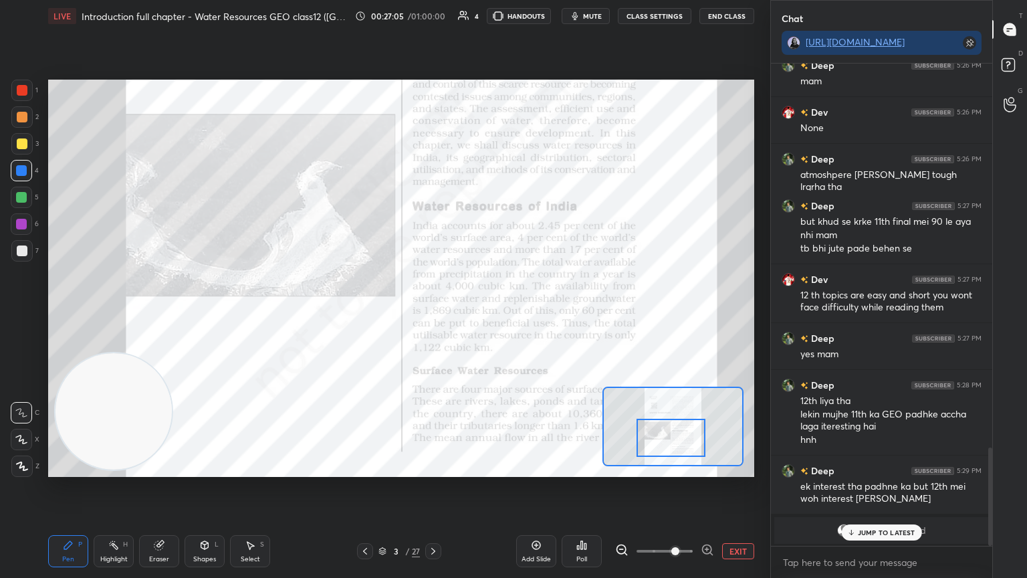
click at [887, 487] on p "JUMP TO LATEST" at bounding box center [887, 532] width 58 height 8
click at [711, 23] on button "End Class" at bounding box center [726, 16] width 55 height 16
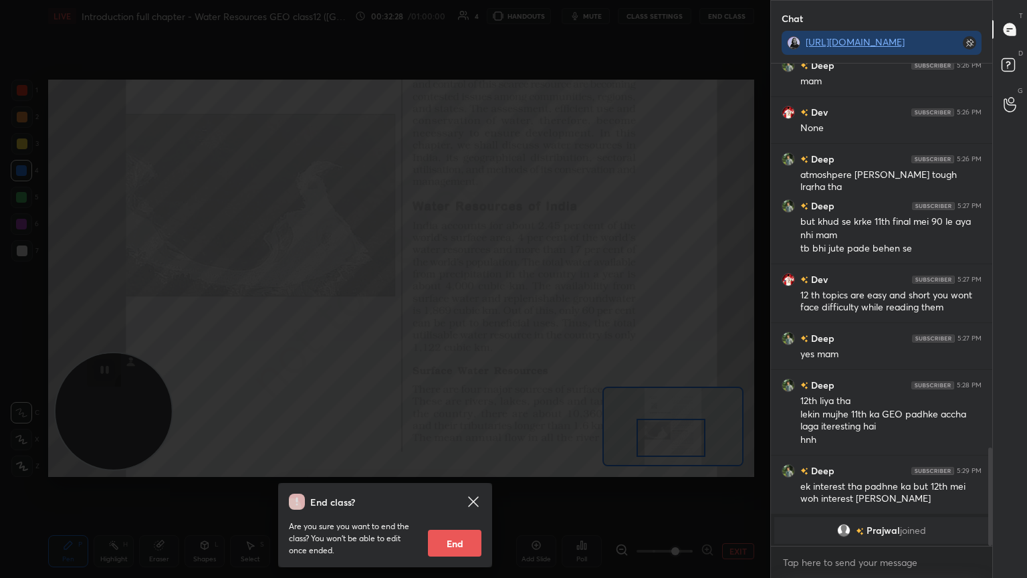
click at [595, 219] on div "End class? Are you sure you want to end the class? You won’t be able to edit on…" at bounding box center [385, 289] width 770 height 578
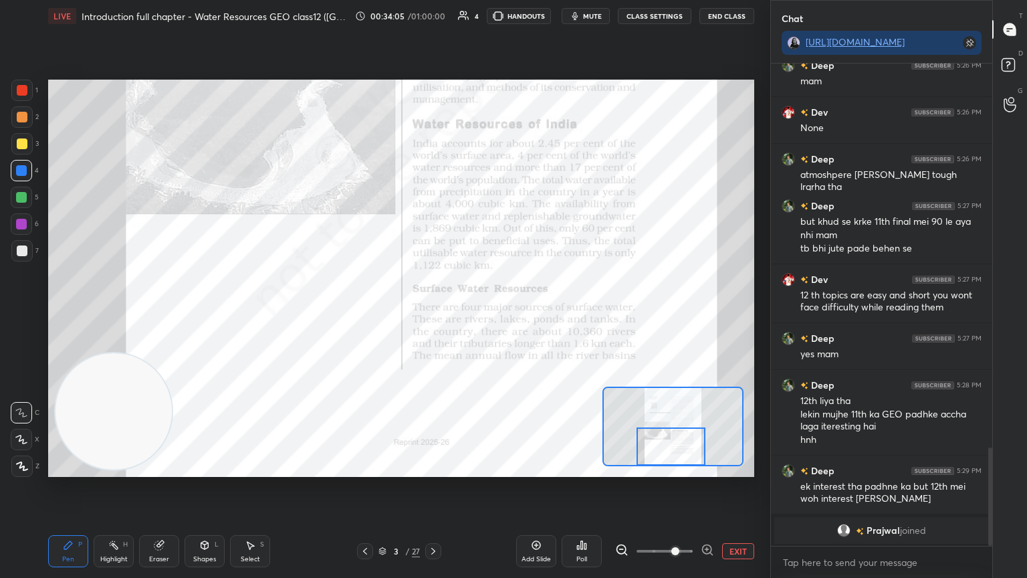
drag, startPoint x: 662, startPoint y: 436, endPoint x: 662, endPoint y: 451, distance: 15.4
click at [662, 451] on div at bounding box center [672, 446] width 70 height 38
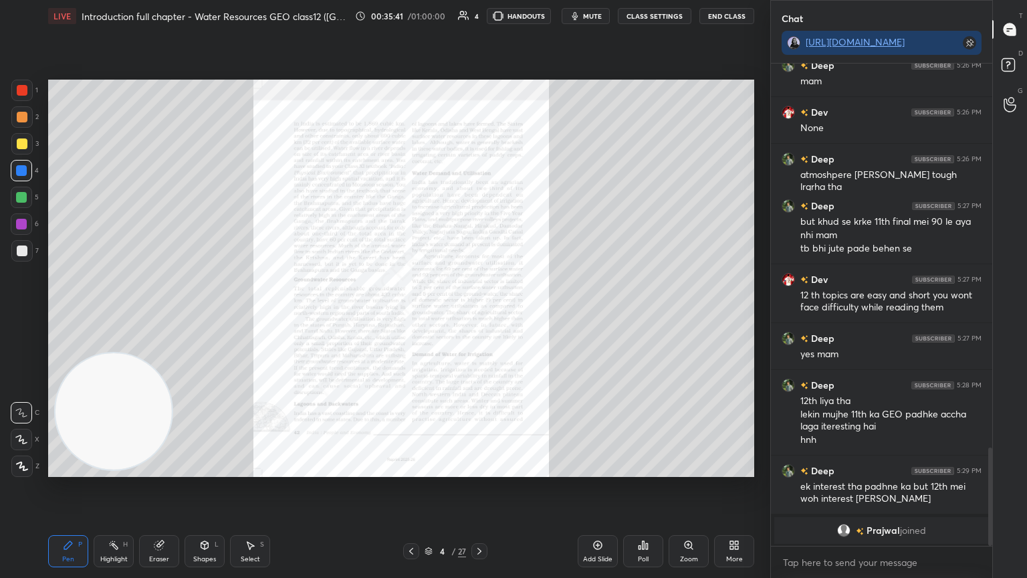
click at [681, 487] on div "Zoom" at bounding box center [689, 559] width 18 height 7
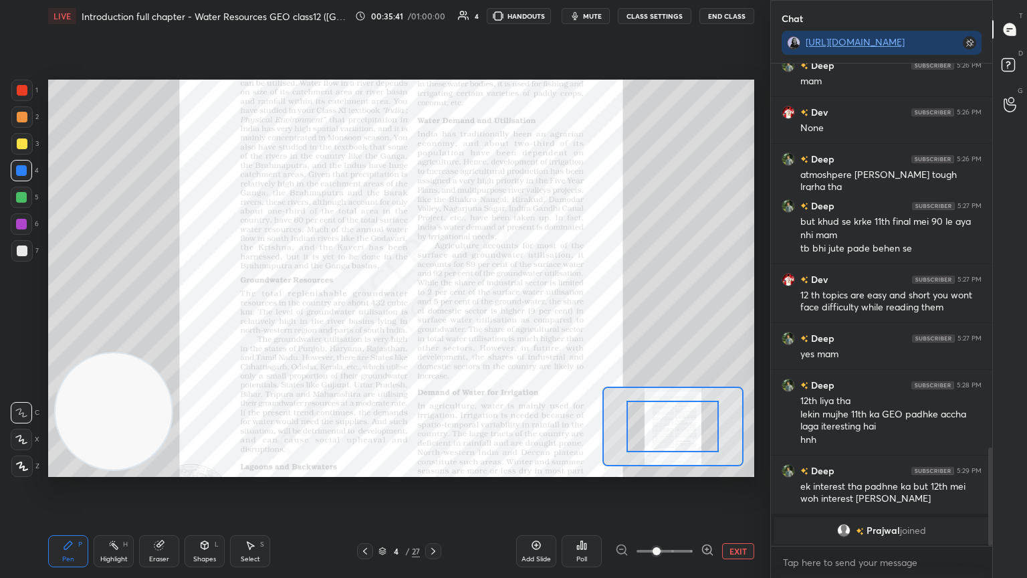
click at [681, 487] on span at bounding box center [665, 551] width 56 height 20
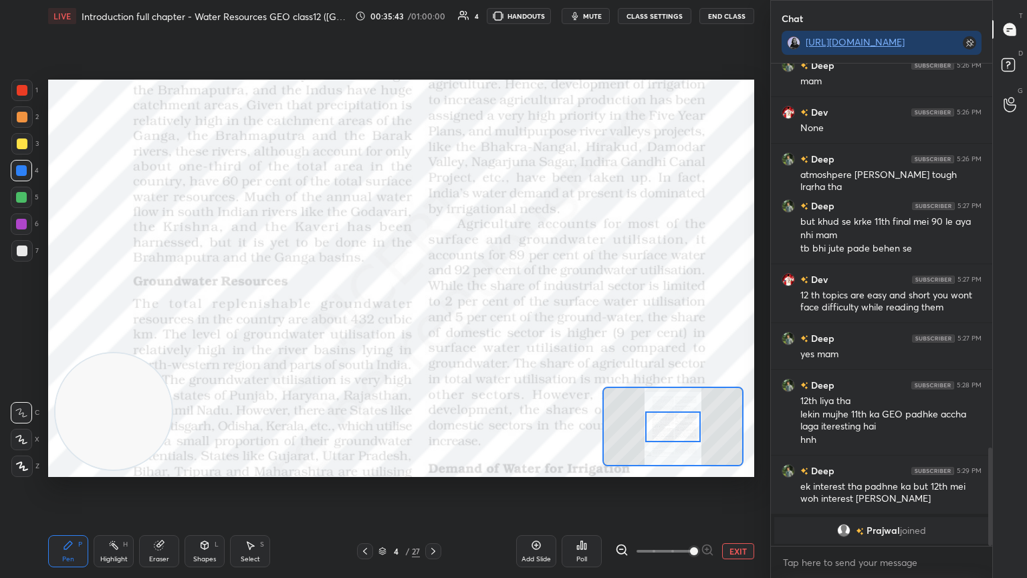
click at [690, 487] on span at bounding box center [694, 551] width 8 height 8
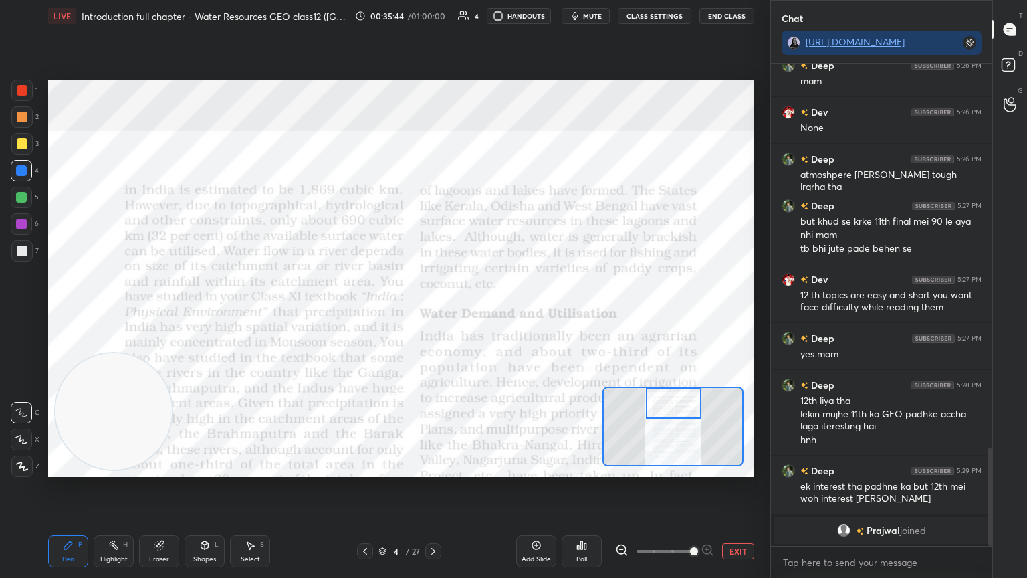
drag, startPoint x: 676, startPoint y: 423, endPoint x: 677, endPoint y: 399, distance: 24.7
click at [677, 399] on div at bounding box center [673, 403] width 55 height 31
drag, startPoint x: 109, startPoint y: 417, endPoint x: 639, endPoint y: 72, distance: 631.7
click at [639, 72] on div "Setting up your live class Poll for secs No correct answer Start poll" at bounding box center [401, 278] width 717 height 492
drag, startPoint x: 631, startPoint y: 157, endPoint x: 94, endPoint y: 433, distance: 602.9
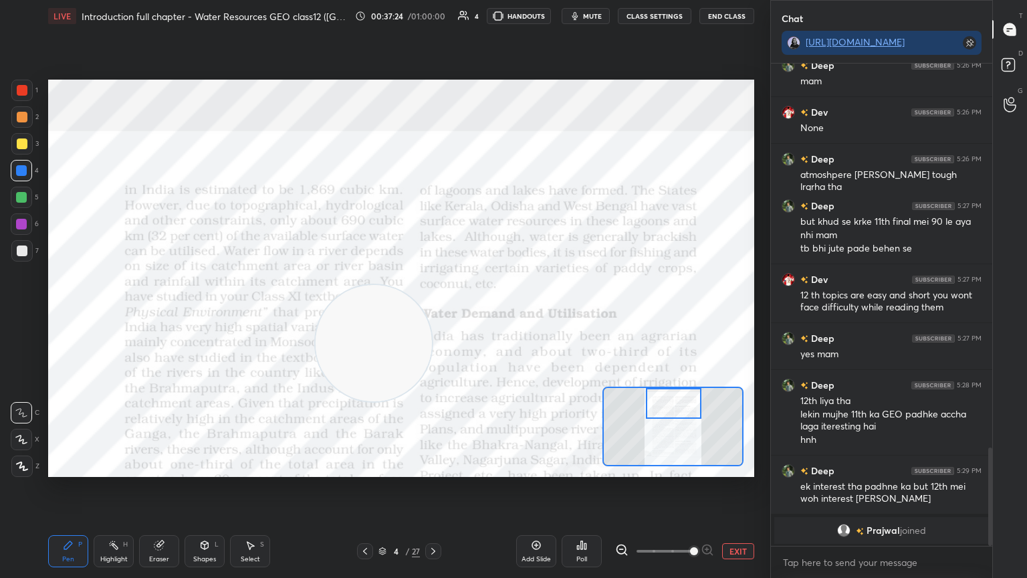
click at [316, 401] on video at bounding box center [374, 343] width 116 height 116
click at [23, 199] on div at bounding box center [21, 197] width 11 height 11
click at [25, 173] on div at bounding box center [21, 170] width 11 height 11
drag, startPoint x: 120, startPoint y: 399, endPoint x: 217, endPoint y: 79, distance: 334.5
click at [217, 80] on div "Setting up your live class Poll for secs No correct answer Start poll" at bounding box center [401, 278] width 706 height 397
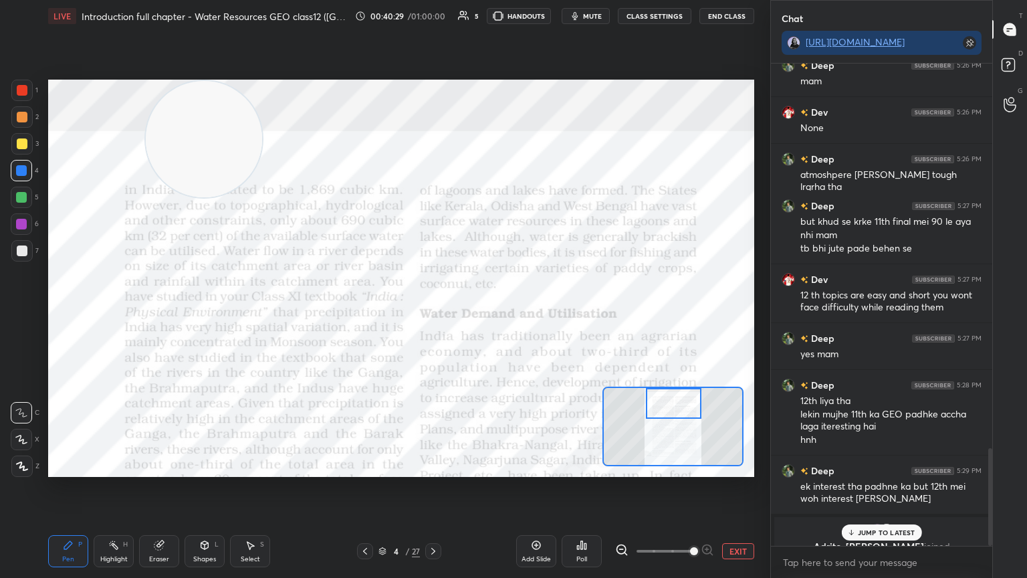
scroll to position [1894, 0]
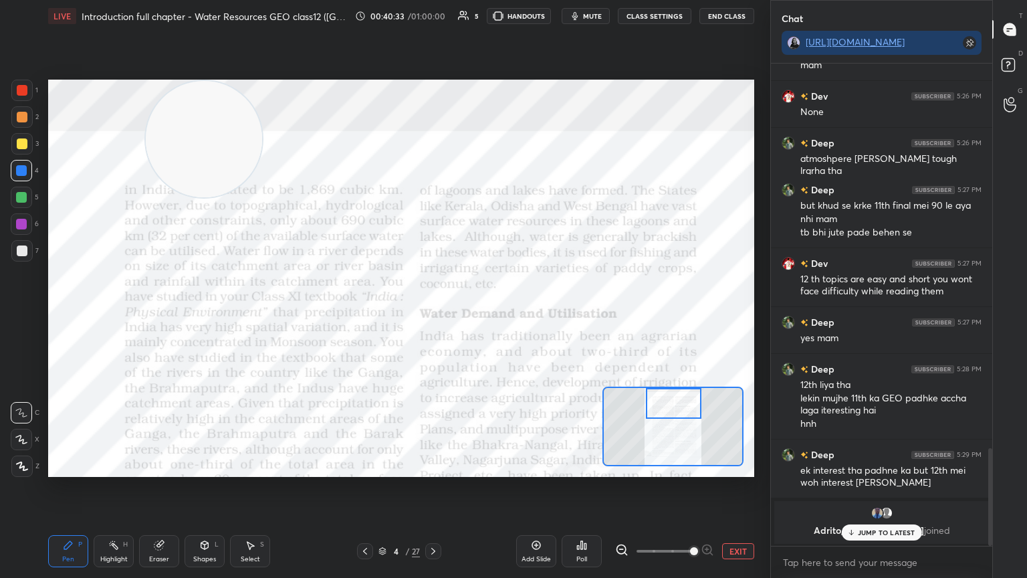
click at [882, 487] on p "JUMP TO LATEST" at bounding box center [887, 532] width 58 height 8
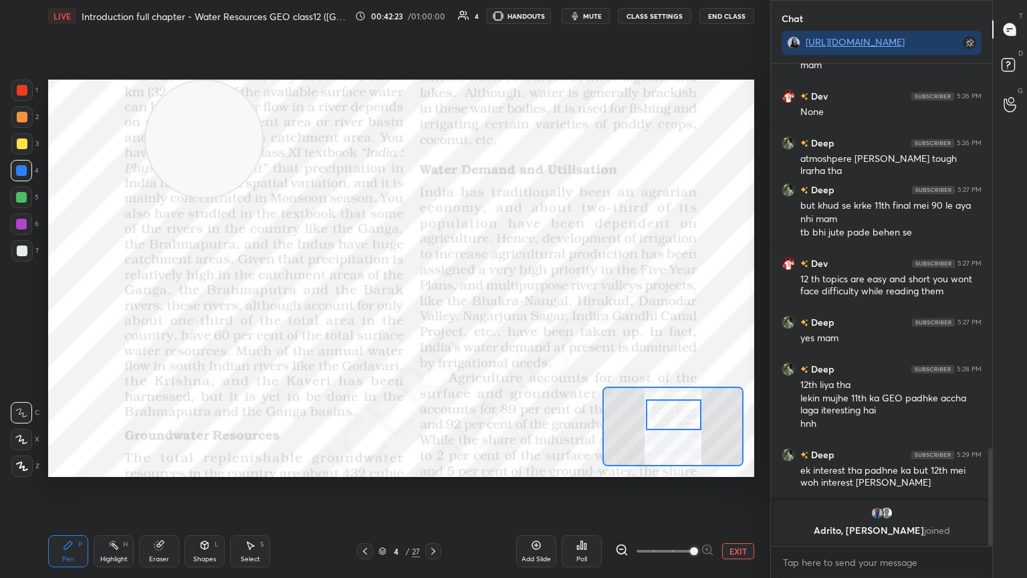
drag, startPoint x: 676, startPoint y: 412, endPoint x: 676, endPoint y: 424, distance: 12.0
click at [676, 424] on div at bounding box center [673, 414] width 55 height 31
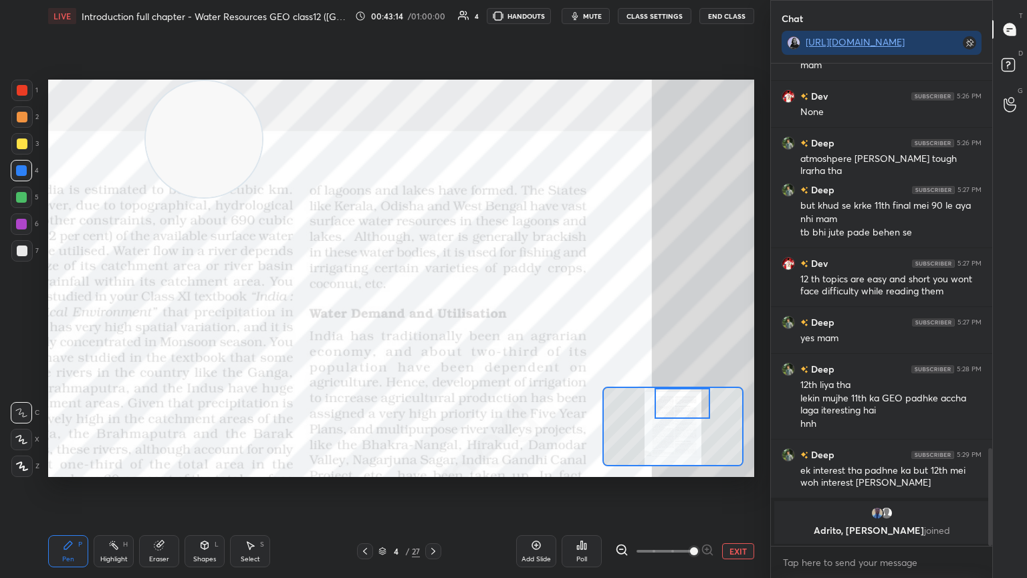
click at [691, 385] on div "Setting up your live class Poll for secs No correct answer Start poll" at bounding box center [401, 278] width 706 height 397
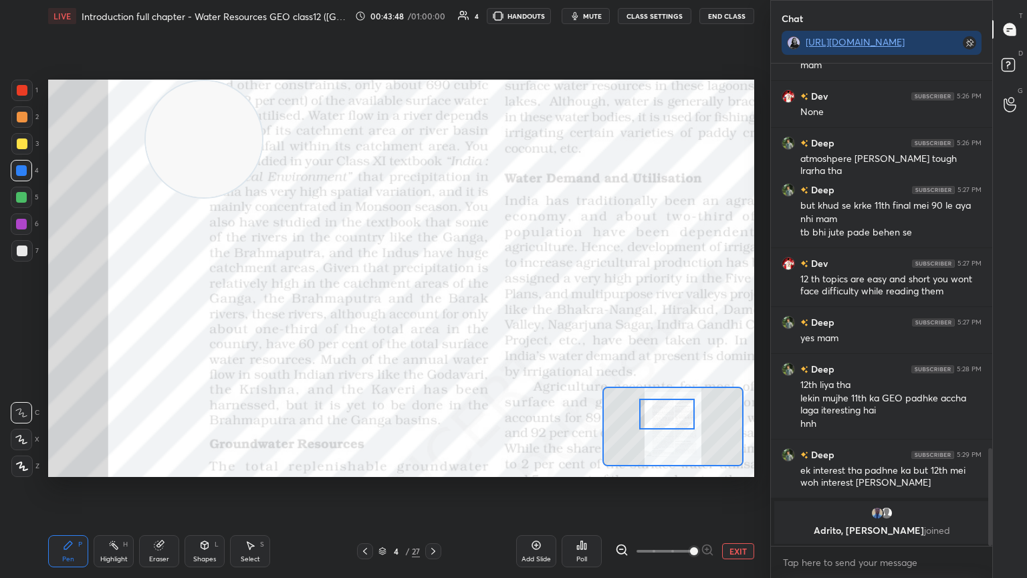
drag, startPoint x: 689, startPoint y: 396, endPoint x: 675, endPoint y: 407, distance: 18.2
click at [675, 407] on div at bounding box center [666, 414] width 55 height 31
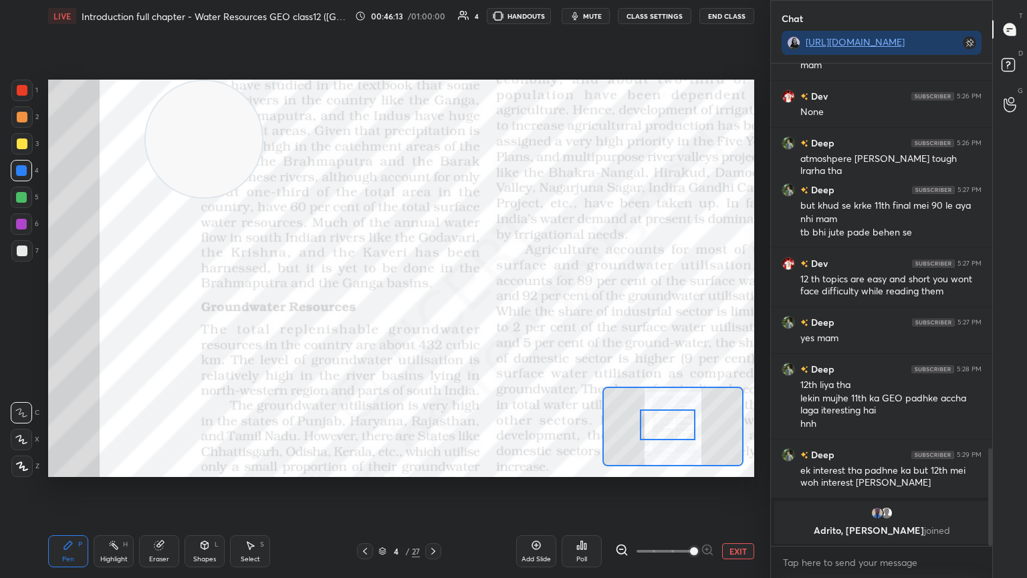
drag, startPoint x: 680, startPoint y: 412, endPoint x: 680, endPoint y: 423, distance: 10.7
click at [680, 423] on div at bounding box center [667, 424] width 55 height 31
click at [596, 16] on span "mute" at bounding box center [592, 15] width 19 height 9
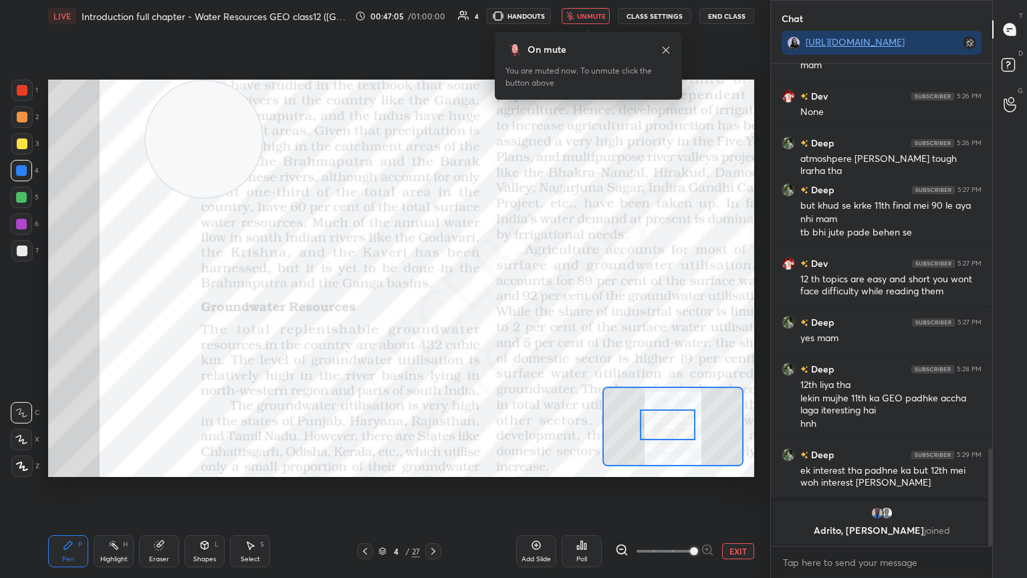
drag, startPoint x: 726, startPoint y: 17, endPoint x: 706, endPoint y: 15, distance: 19.4
click at [706, 15] on button "End Class" at bounding box center [726, 16] width 55 height 16
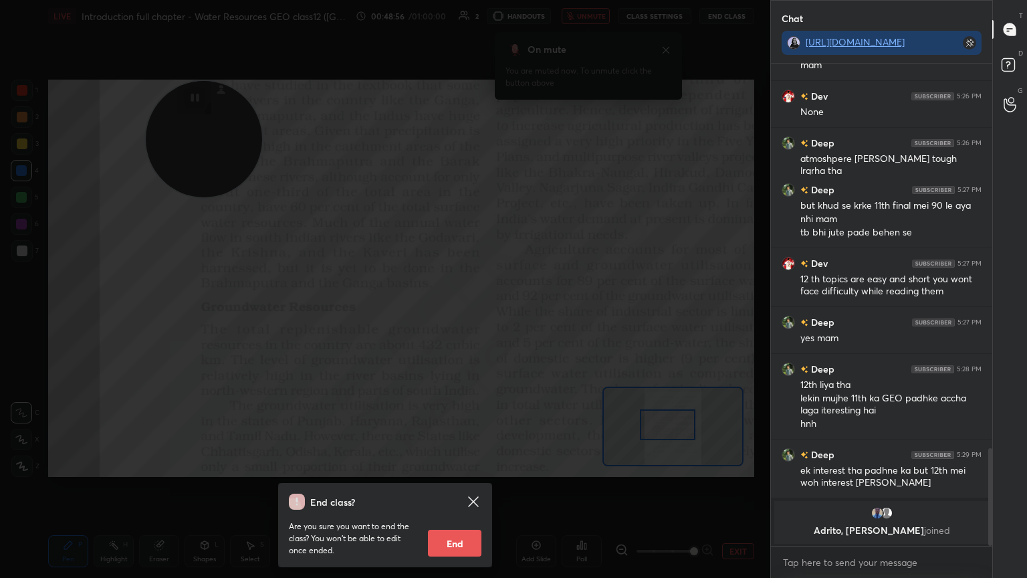
click at [443, 487] on button "End" at bounding box center [454, 543] width 53 height 27
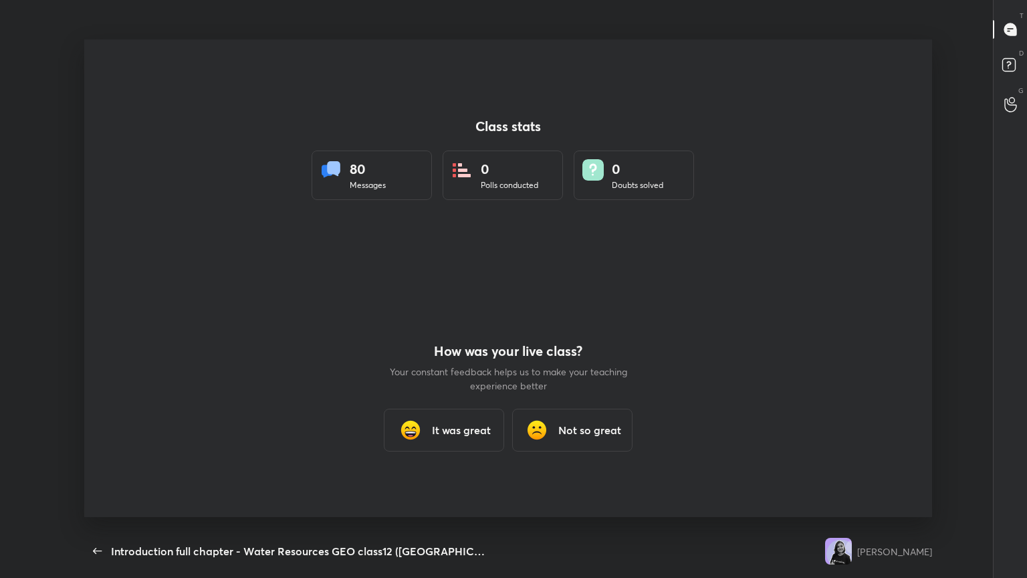
scroll to position [0, 0]
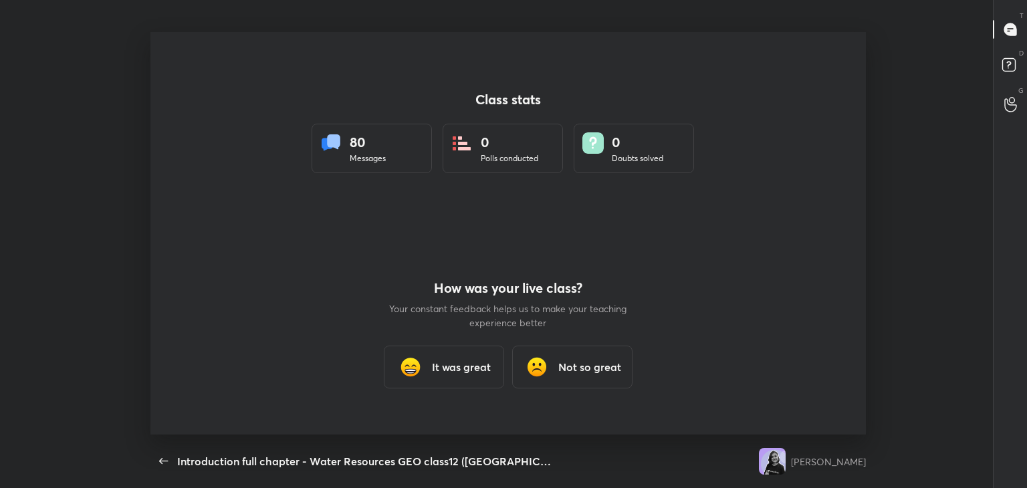
type textarea "x"
